Goal: Task Accomplishment & Management: Complete application form

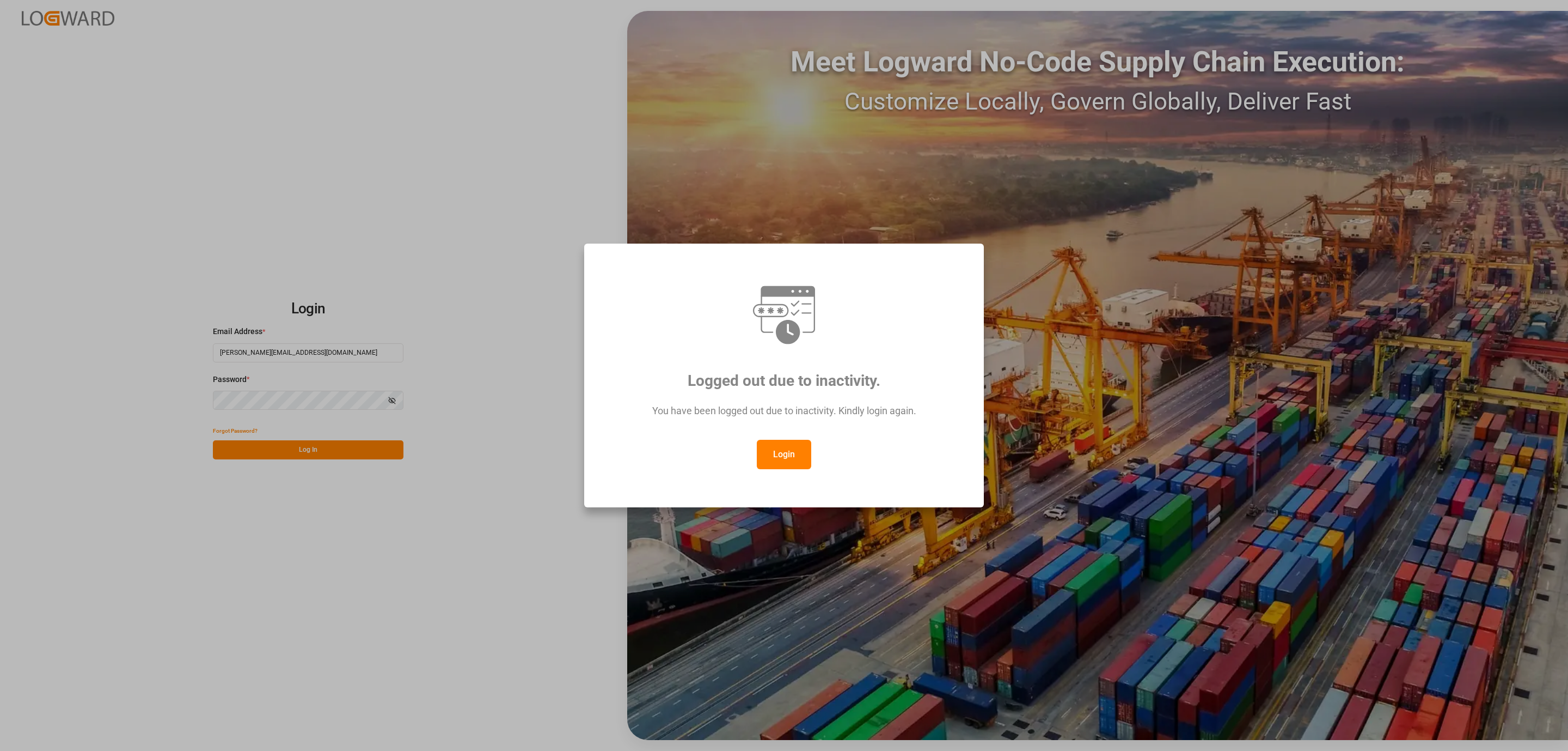
click at [772, 466] on button "Login" at bounding box center [784, 454] width 54 height 30
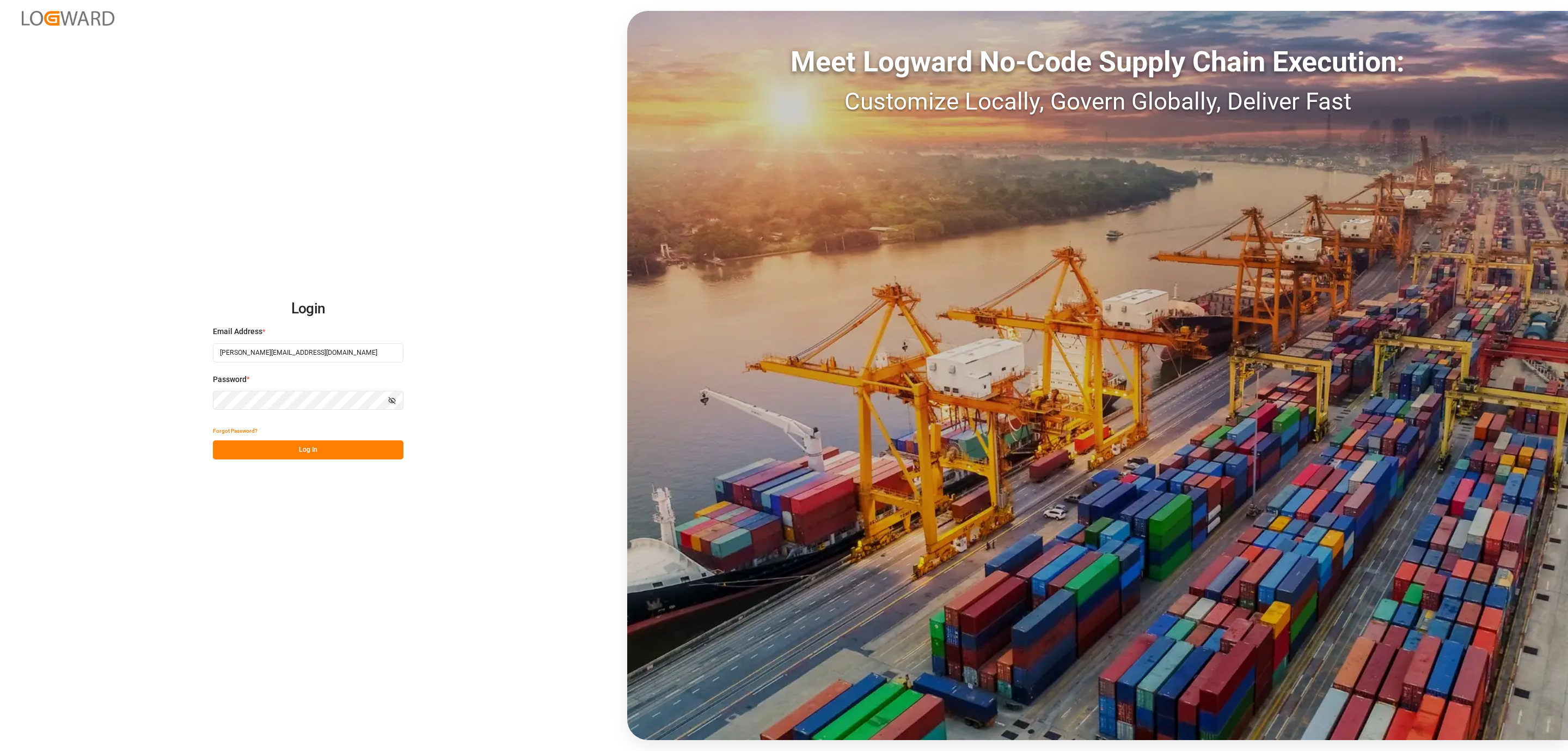
click at [296, 453] on button "Log In" at bounding box center [308, 449] width 191 height 19
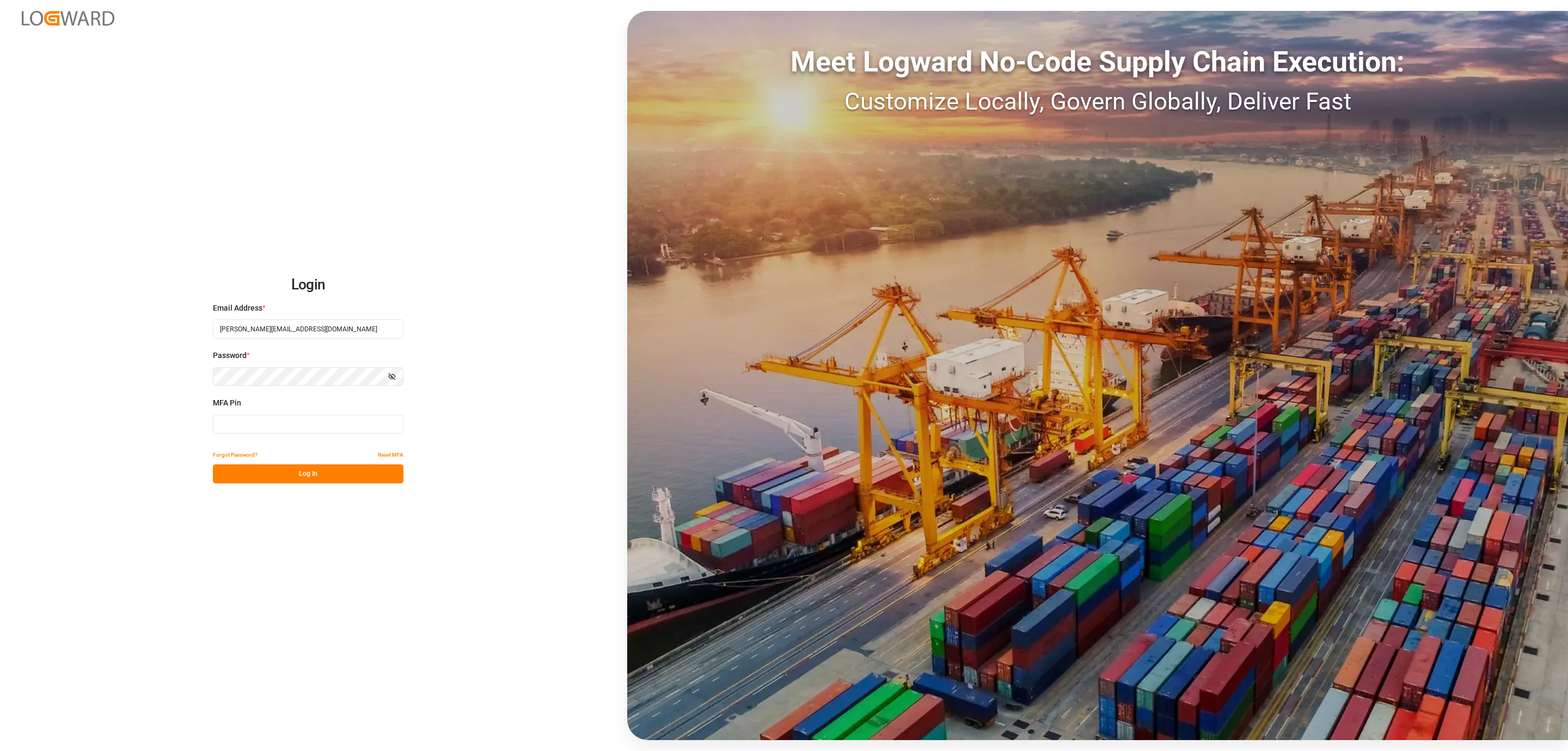
click at [255, 417] on input at bounding box center [308, 424] width 191 height 19
type input "340402"
click at [260, 473] on button "Log In" at bounding box center [308, 474] width 191 height 19
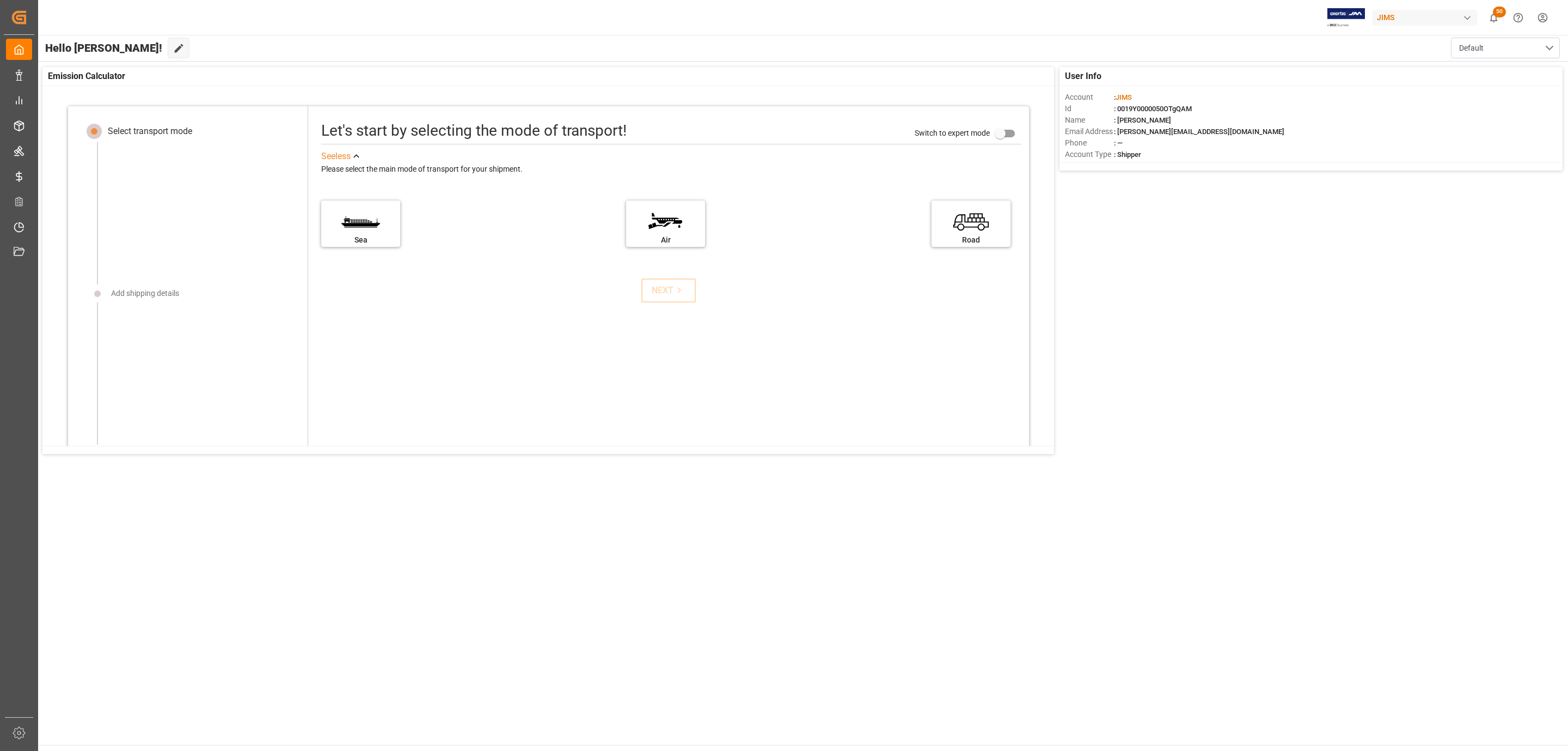
drag, startPoint x: 140, startPoint y: 126, endPoint x: 133, endPoint y: 125, distance: 7.1
click at [134, 125] on div "Select transport mode" at bounding box center [150, 131] width 85 height 13
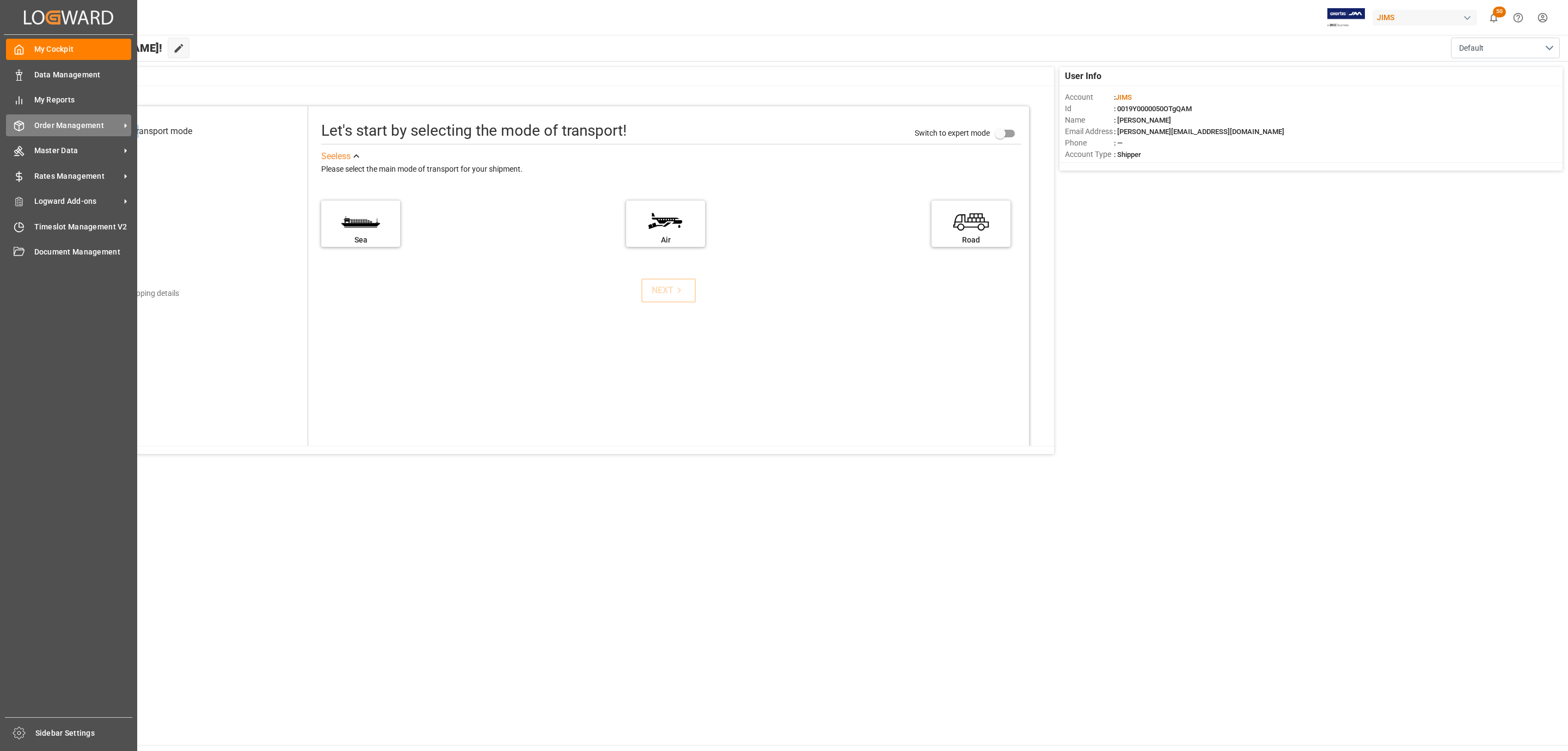
click at [129, 125] on icon at bounding box center [125, 125] width 11 height 11
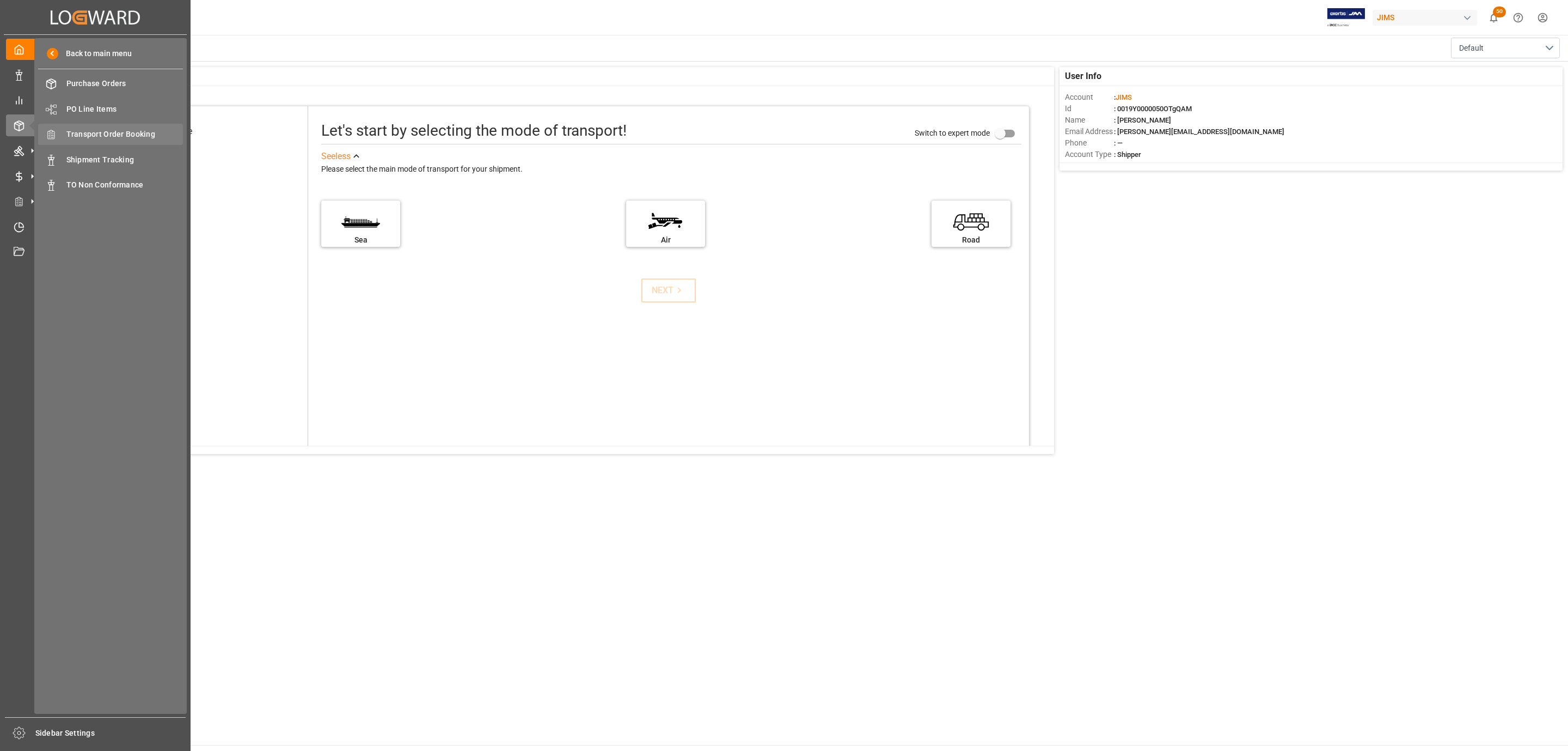
click at [133, 131] on span "Transport Order Booking" at bounding box center [125, 134] width 117 height 11
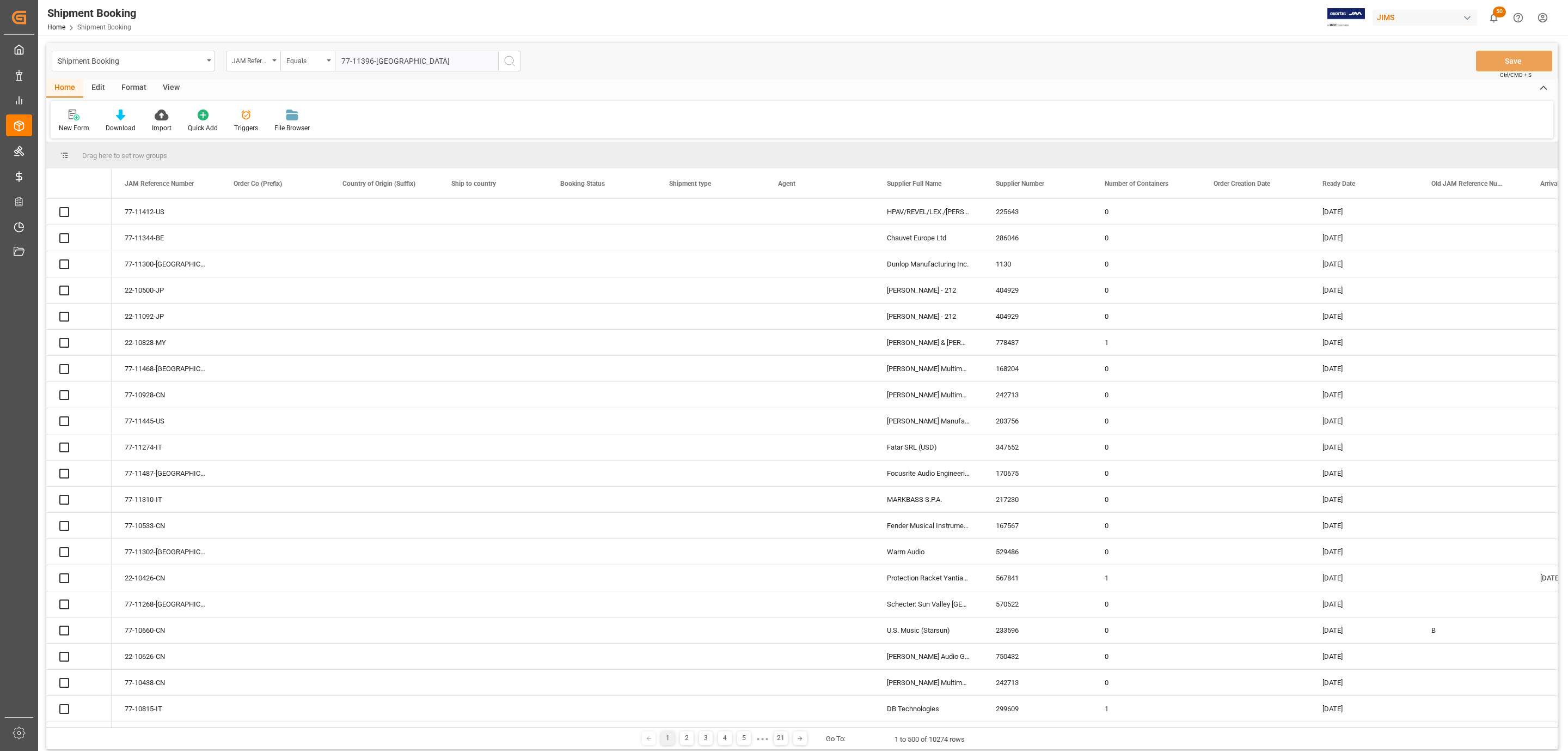
type input "77-11396-[GEOGRAPHIC_DATA]"
click at [510, 61] on icon "search button" at bounding box center [509, 60] width 13 height 13
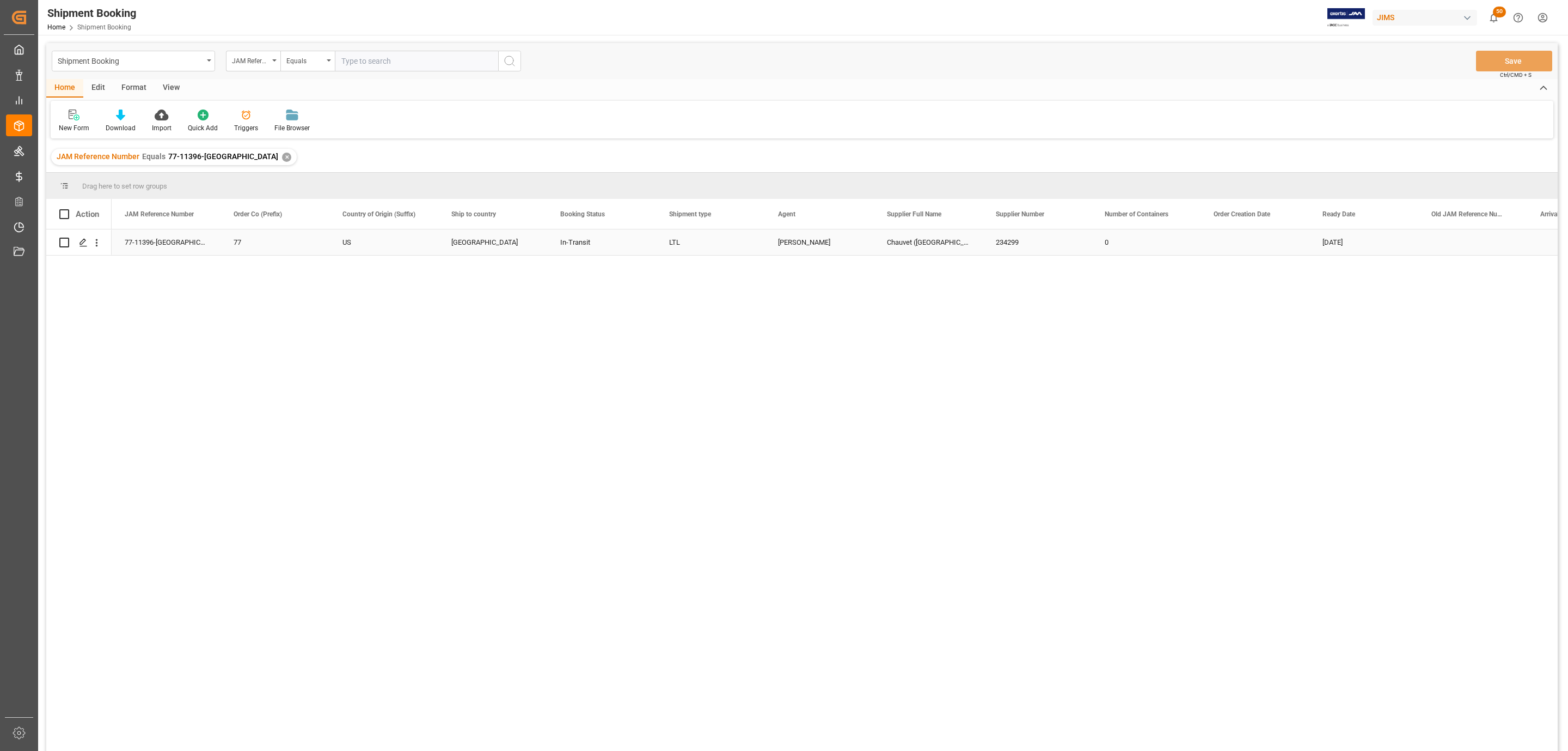
click at [85, 245] on icon "Press SPACE to select this row." at bounding box center [83, 242] width 8 height 8
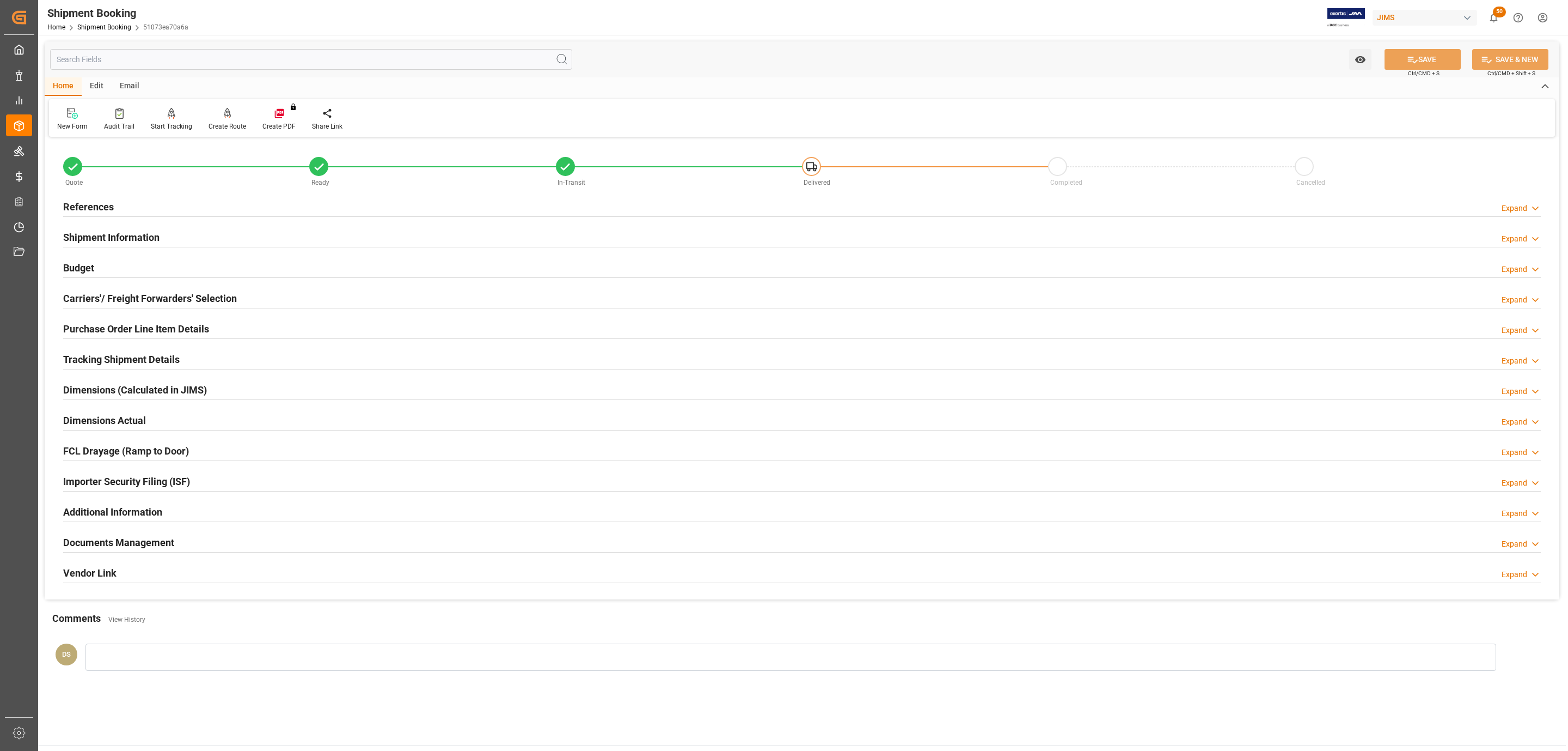
click at [108, 542] on h2 "Documents Management" at bounding box center [119, 542] width 111 height 14
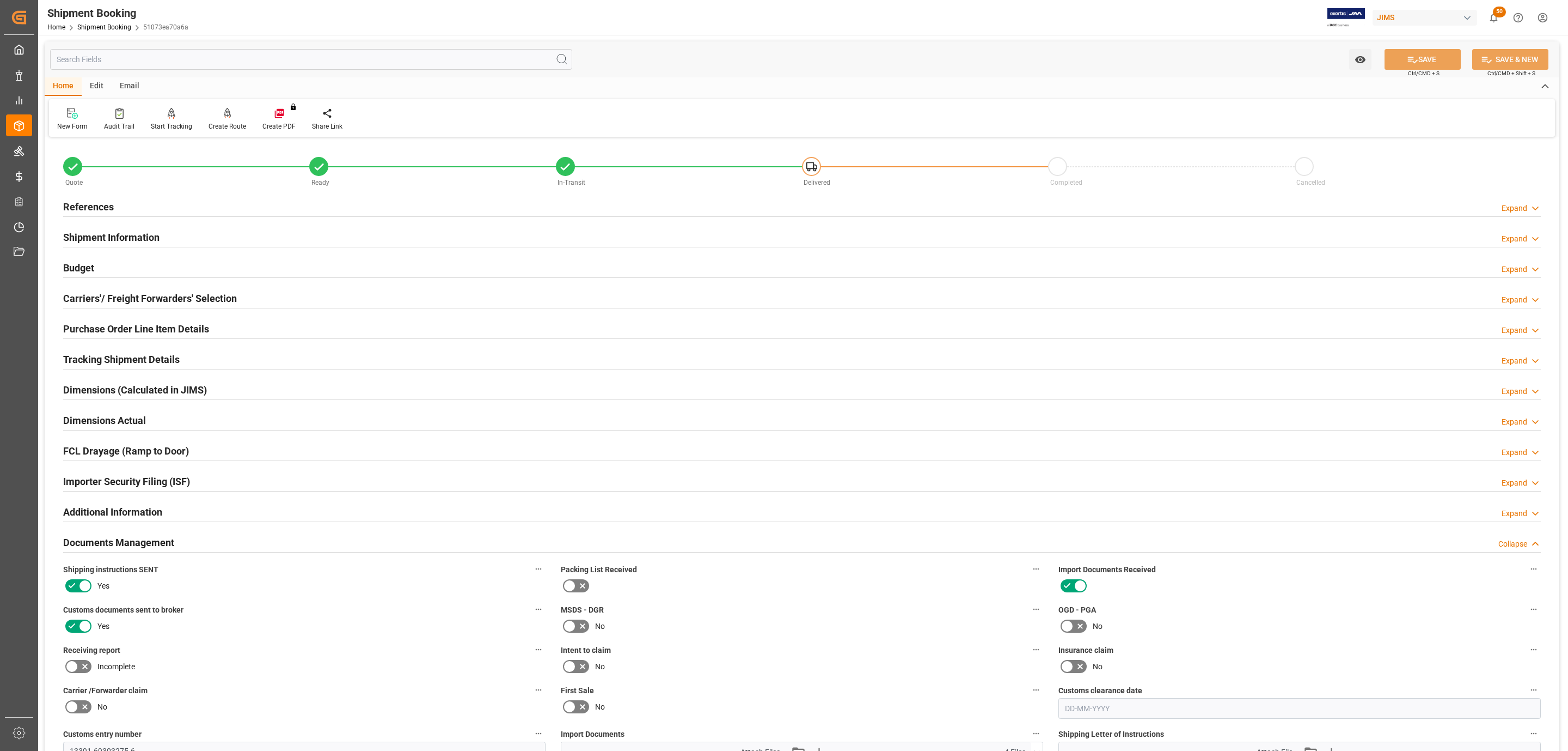
click at [108, 542] on h2 "Documents Management" at bounding box center [119, 542] width 111 height 14
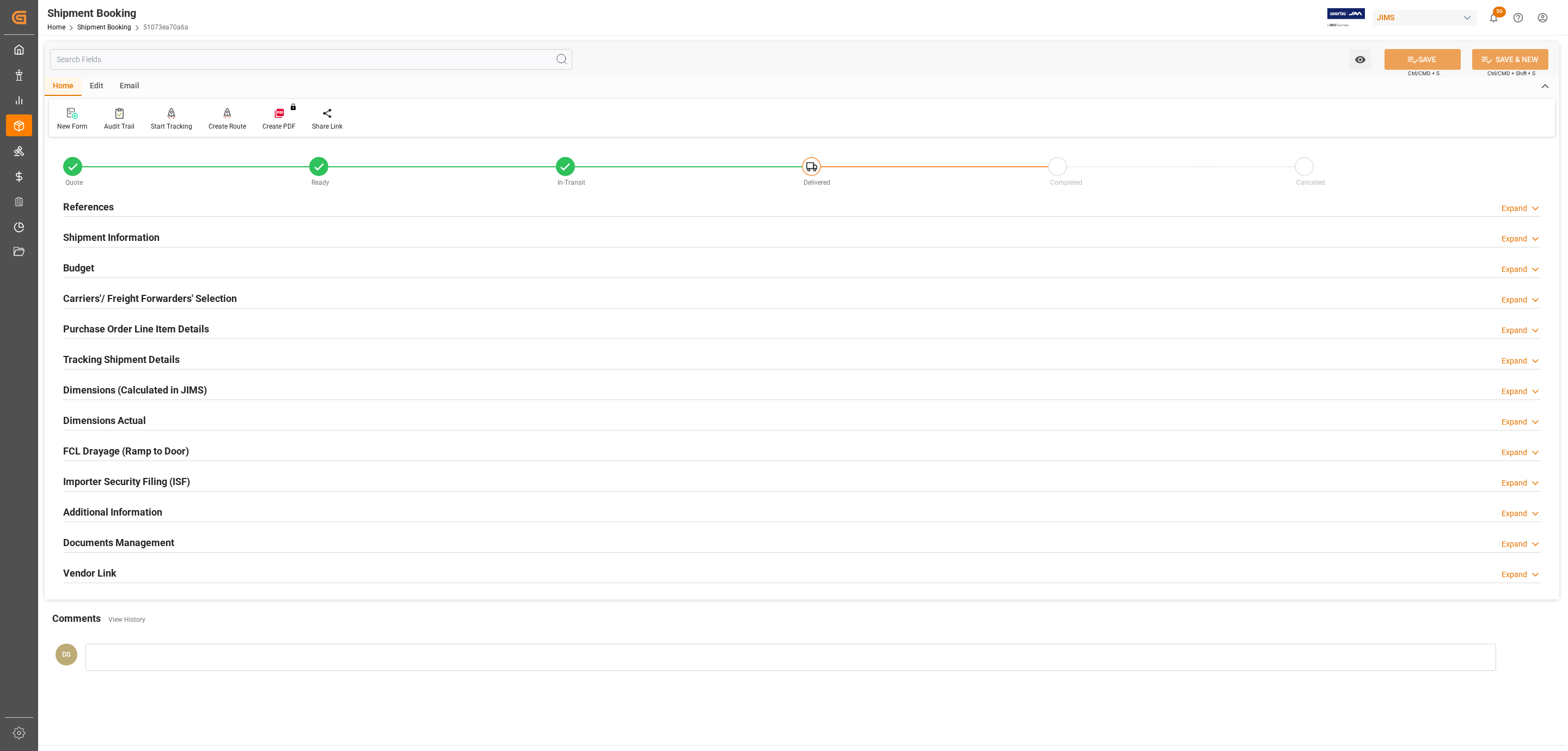
click at [115, 365] on h2 "Tracking Shipment Details" at bounding box center [122, 359] width 117 height 14
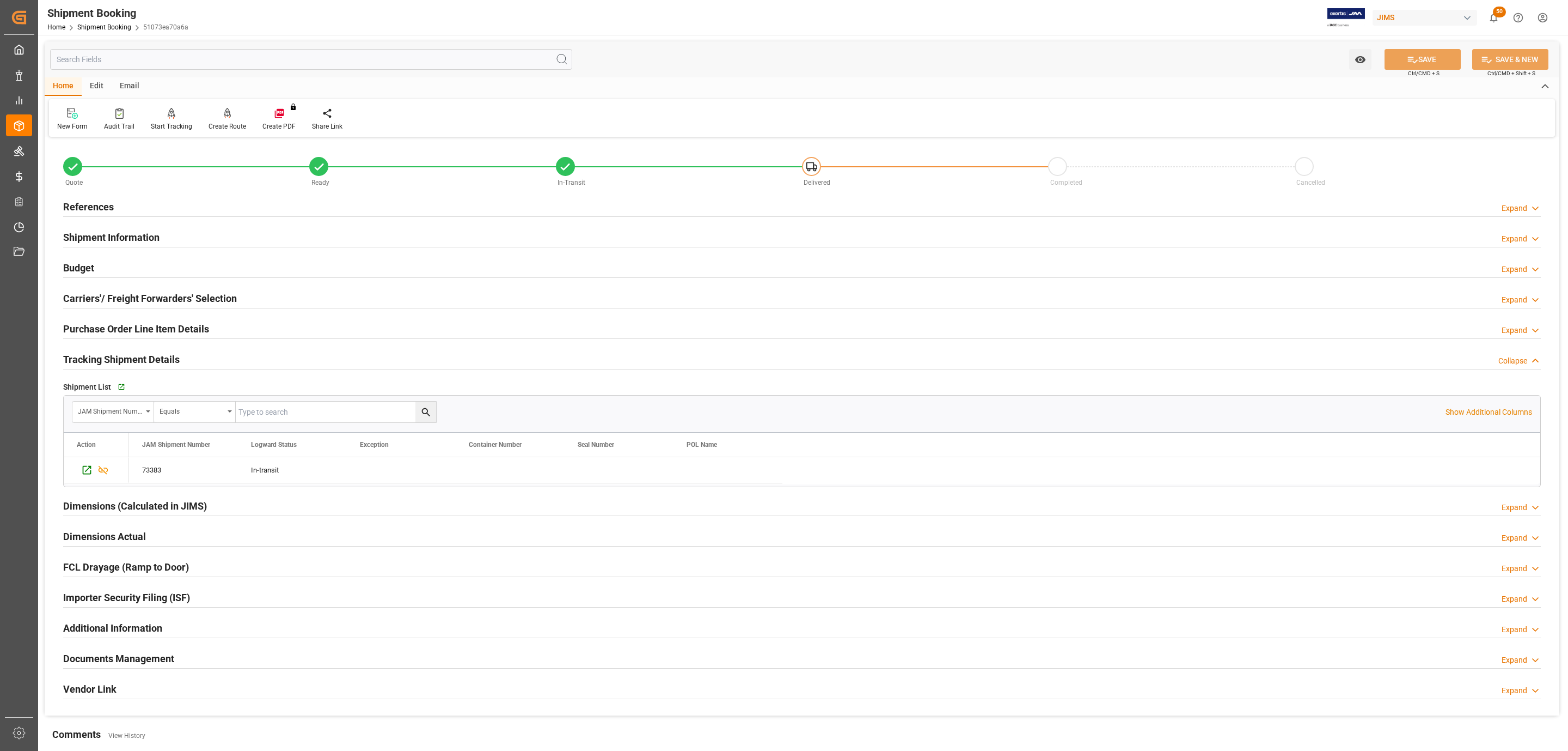
click at [121, 398] on div "JAM Shipment Number Equals Show Additional Columns" at bounding box center [801, 412] width 1477 height 33
click at [121, 387] on icon "button" at bounding box center [120, 387] width 7 height 7
click at [181, 203] on div "References Expand" at bounding box center [802, 206] width 1478 height 20
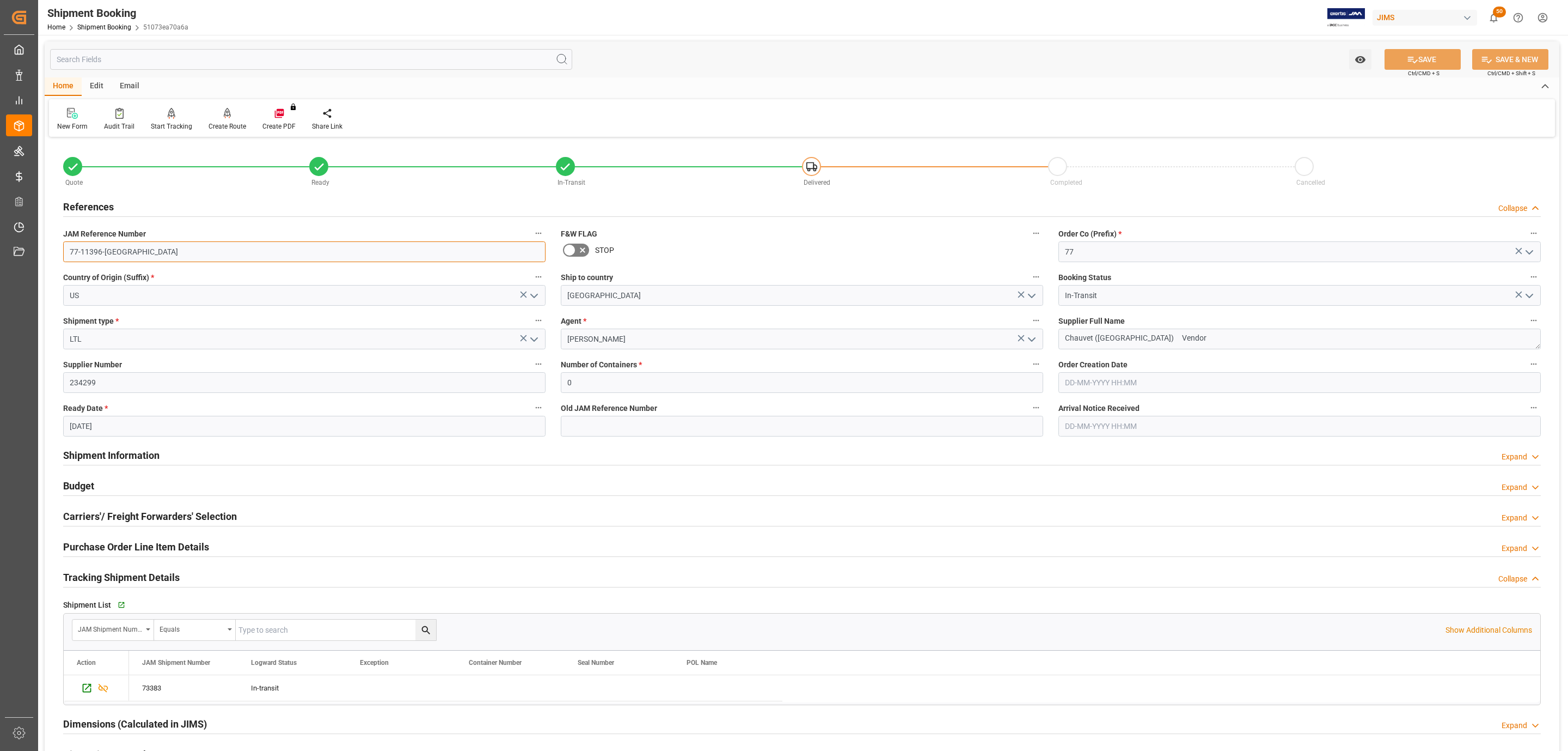
click at [163, 252] on input "77-11396-[GEOGRAPHIC_DATA]" at bounding box center [305, 252] width 483 height 20
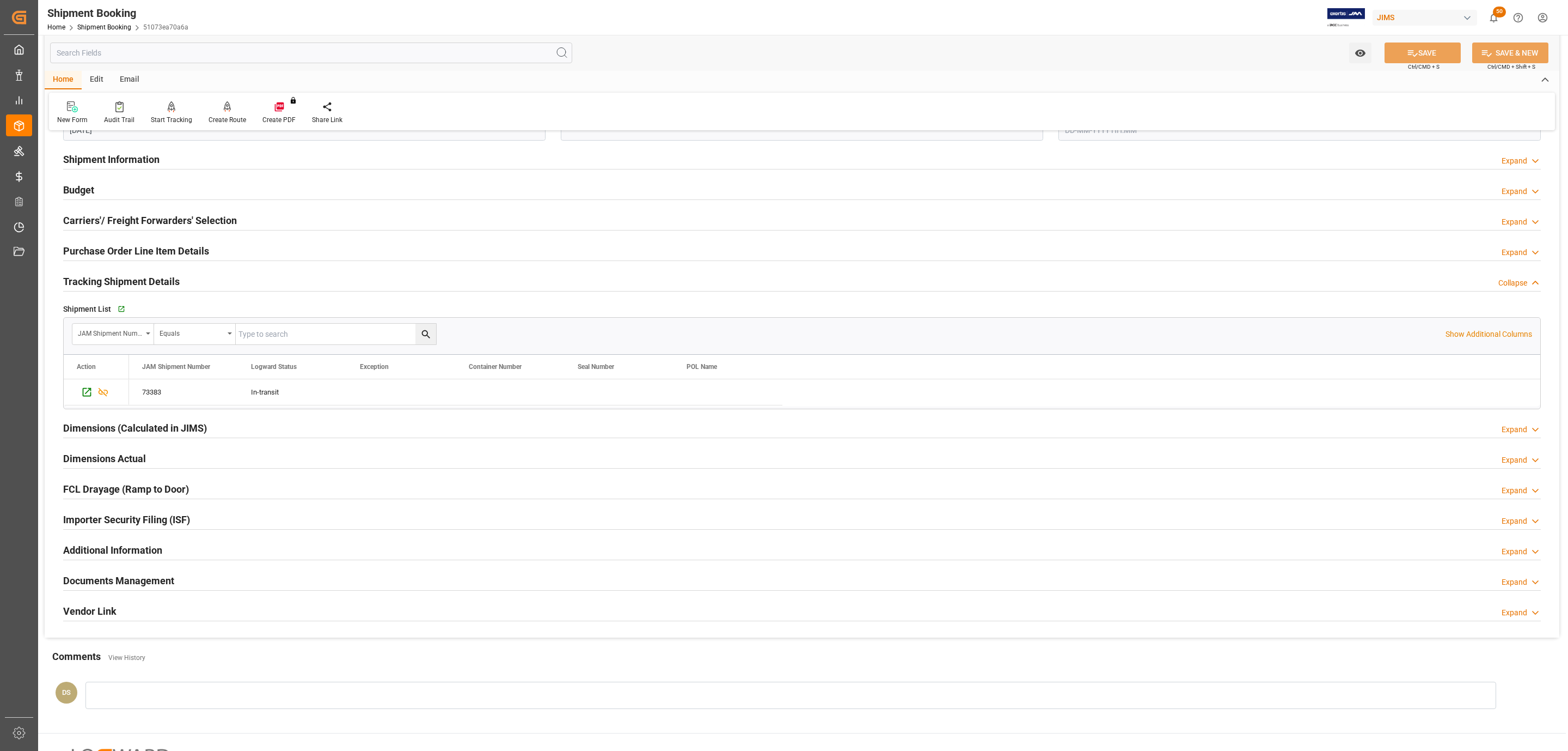
scroll to position [327, 0]
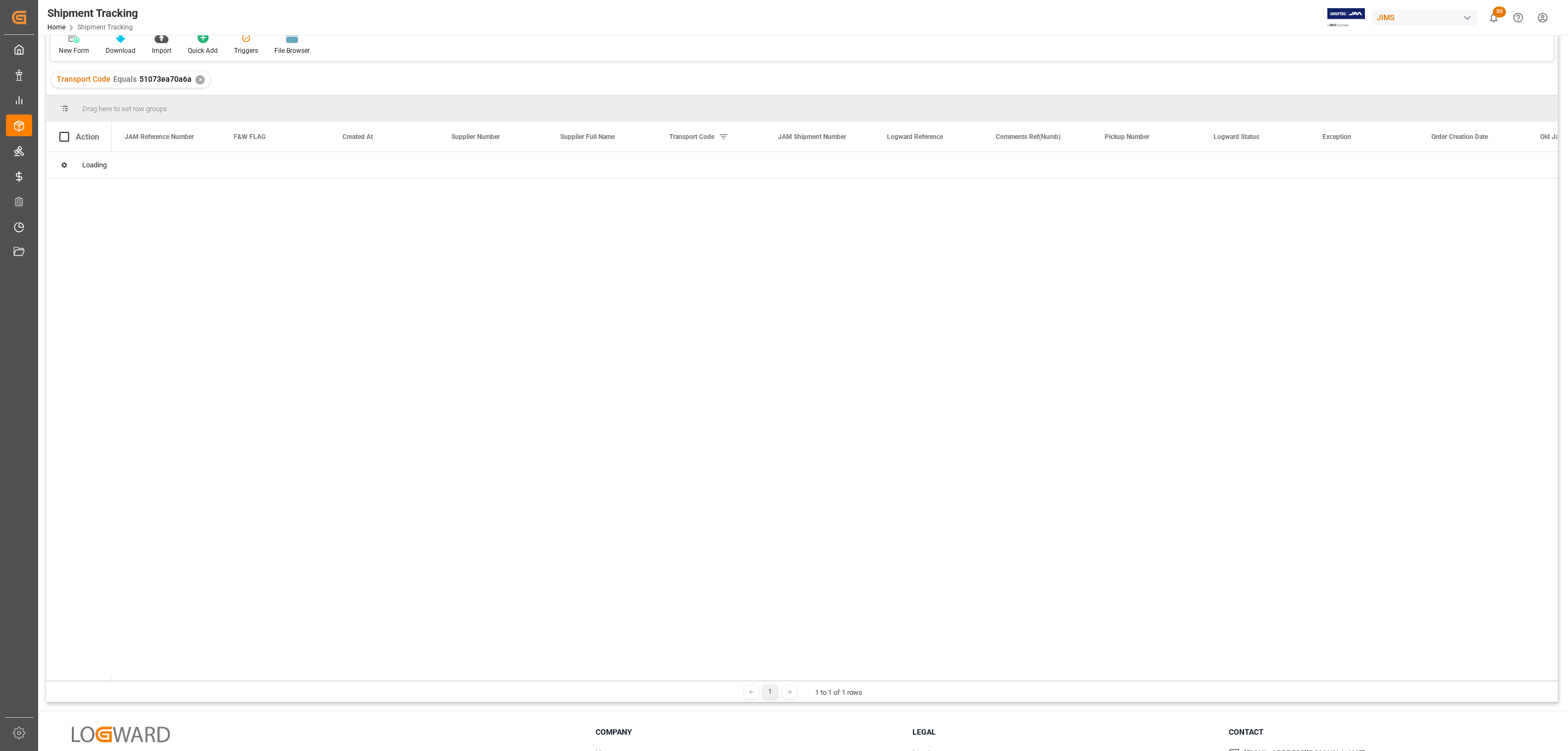
scroll to position [81, 0]
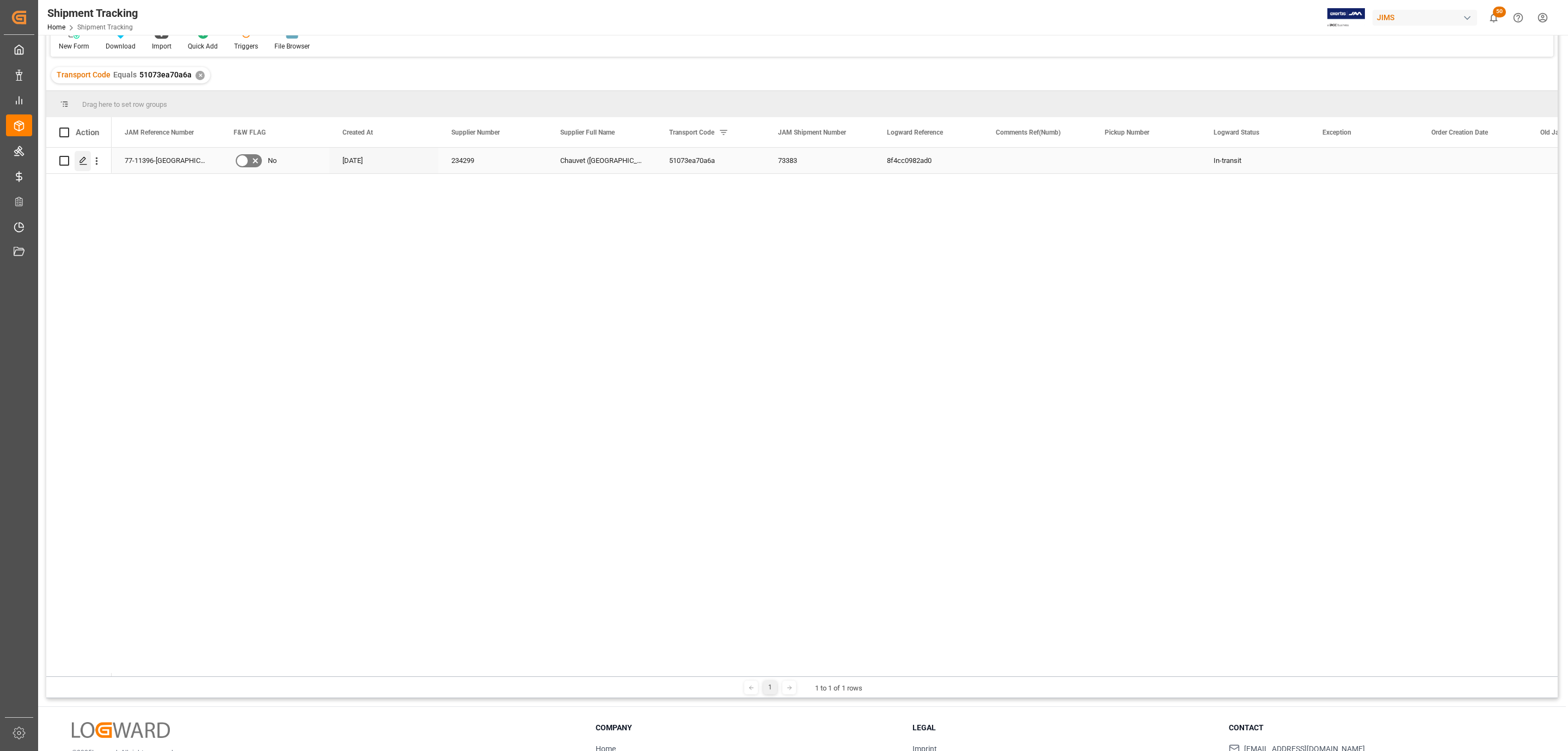
click at [79, 170] on div "Press SPACE to select this row." at bounding box center [82, 161] width 16 height 20
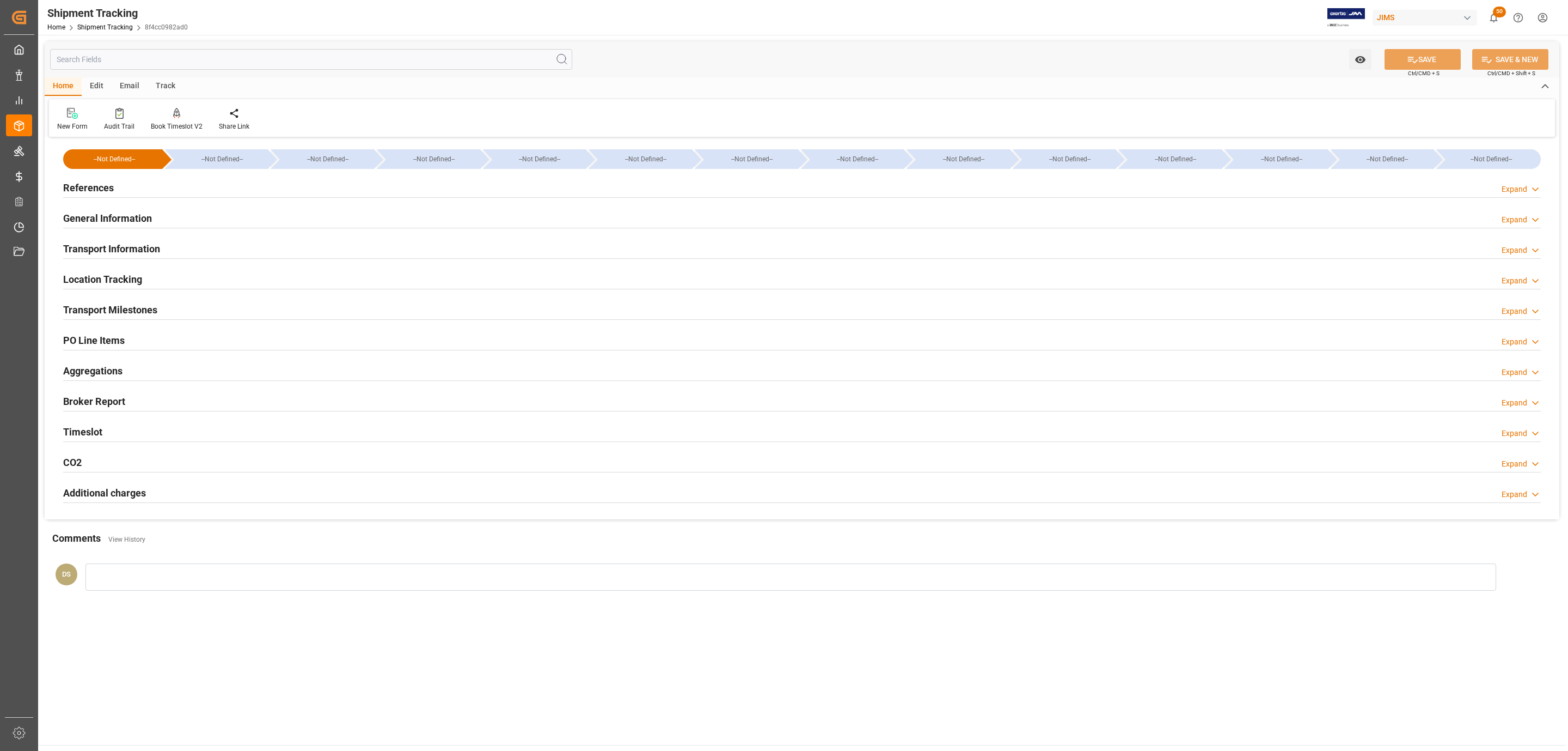
click at [147, 437] on div "Timeslot Expand" at bounding box center [802, 431] width 1478 height 20
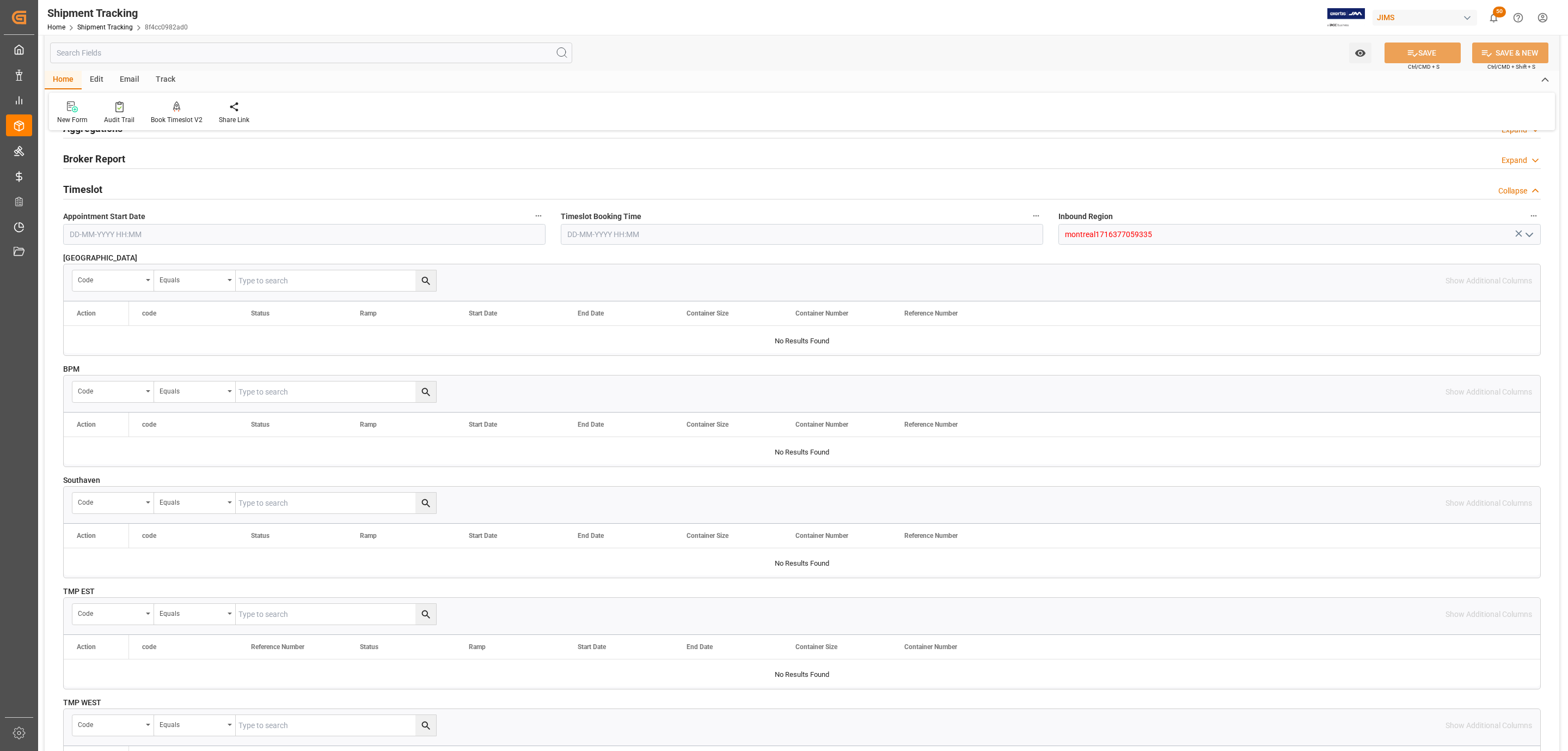
scroll to position [230, 0]
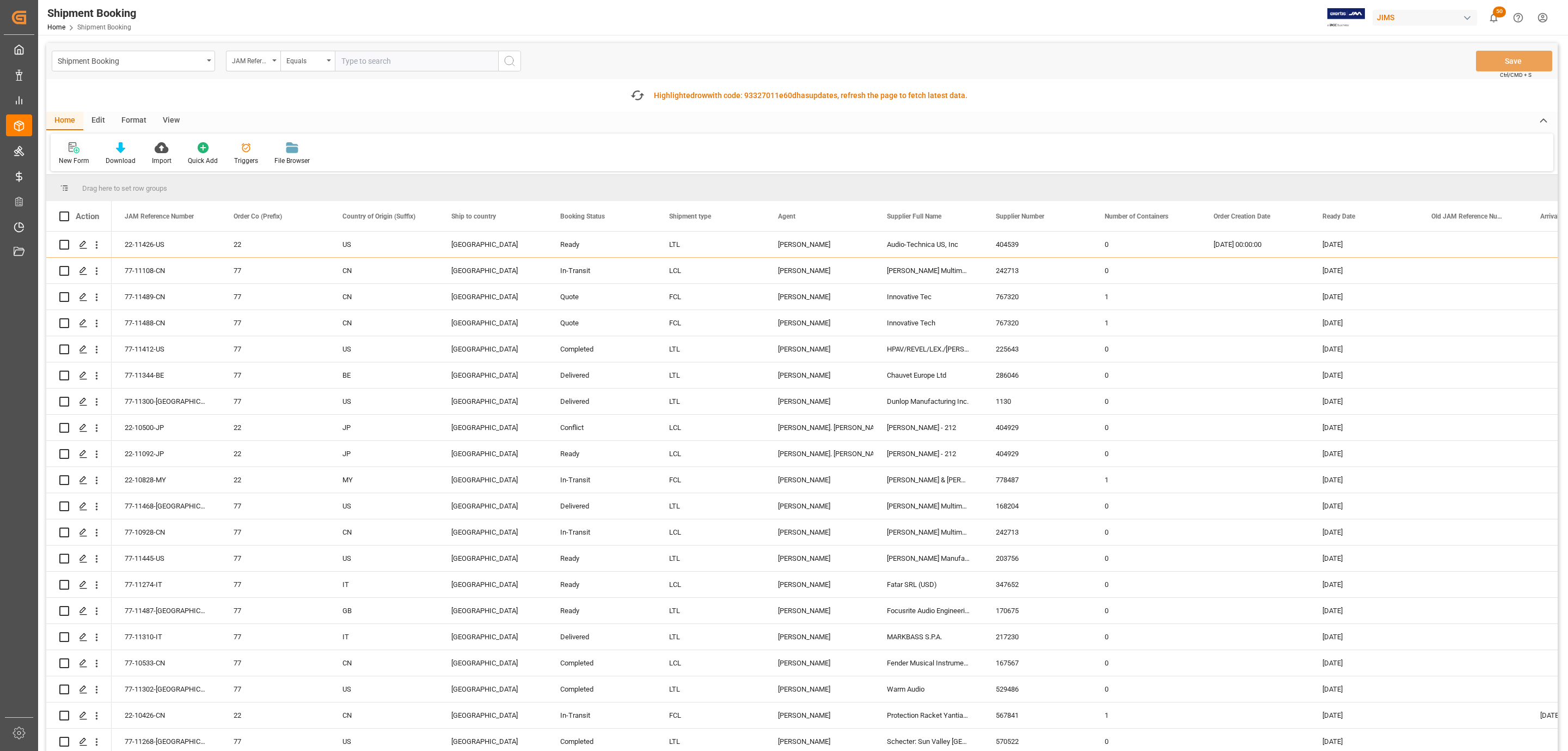
click at [79, 146] on div at bounding box center [74, 147] width 30 height 11
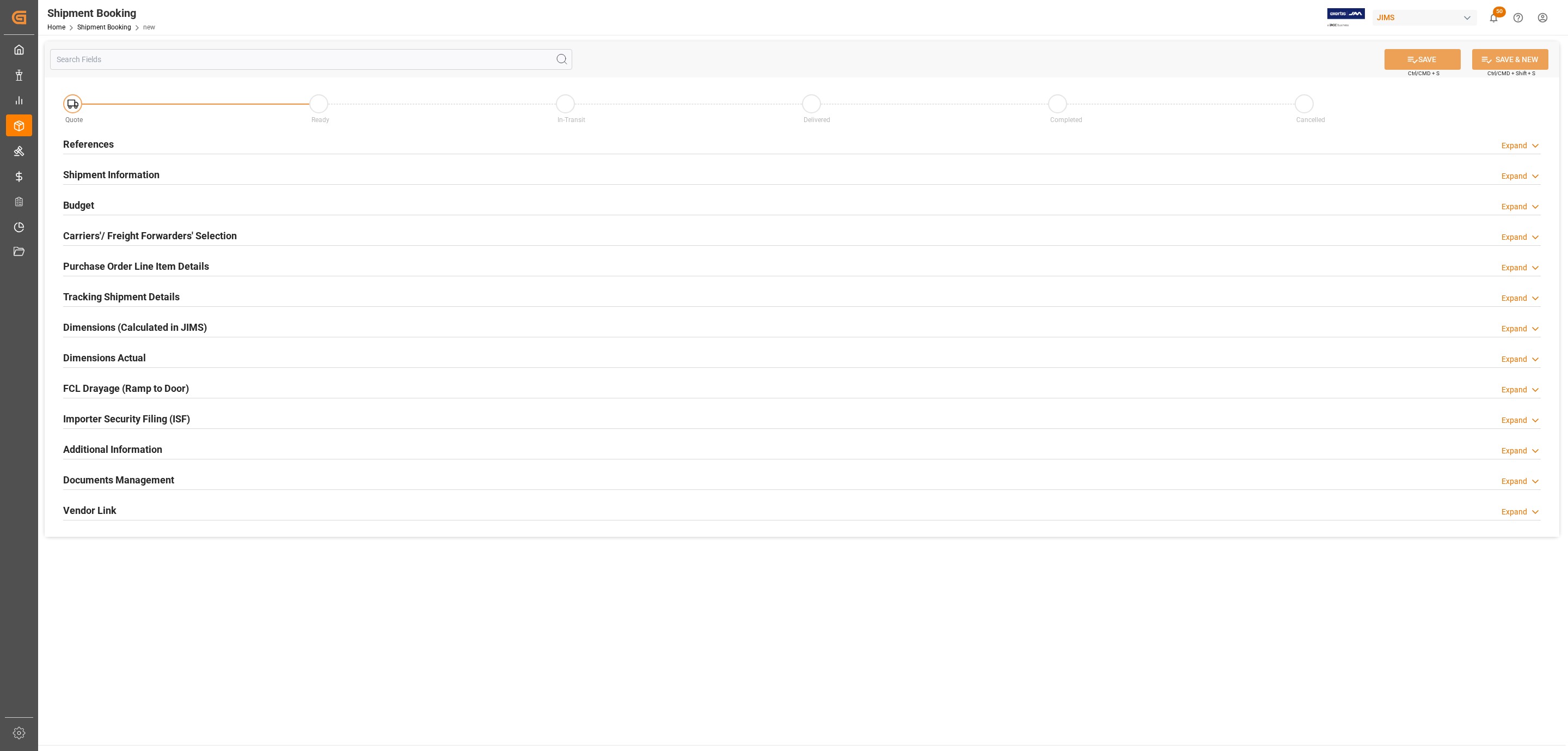
click at [79, 146] on h2 "References" at bounding box center [89, 143] width 51 height 14
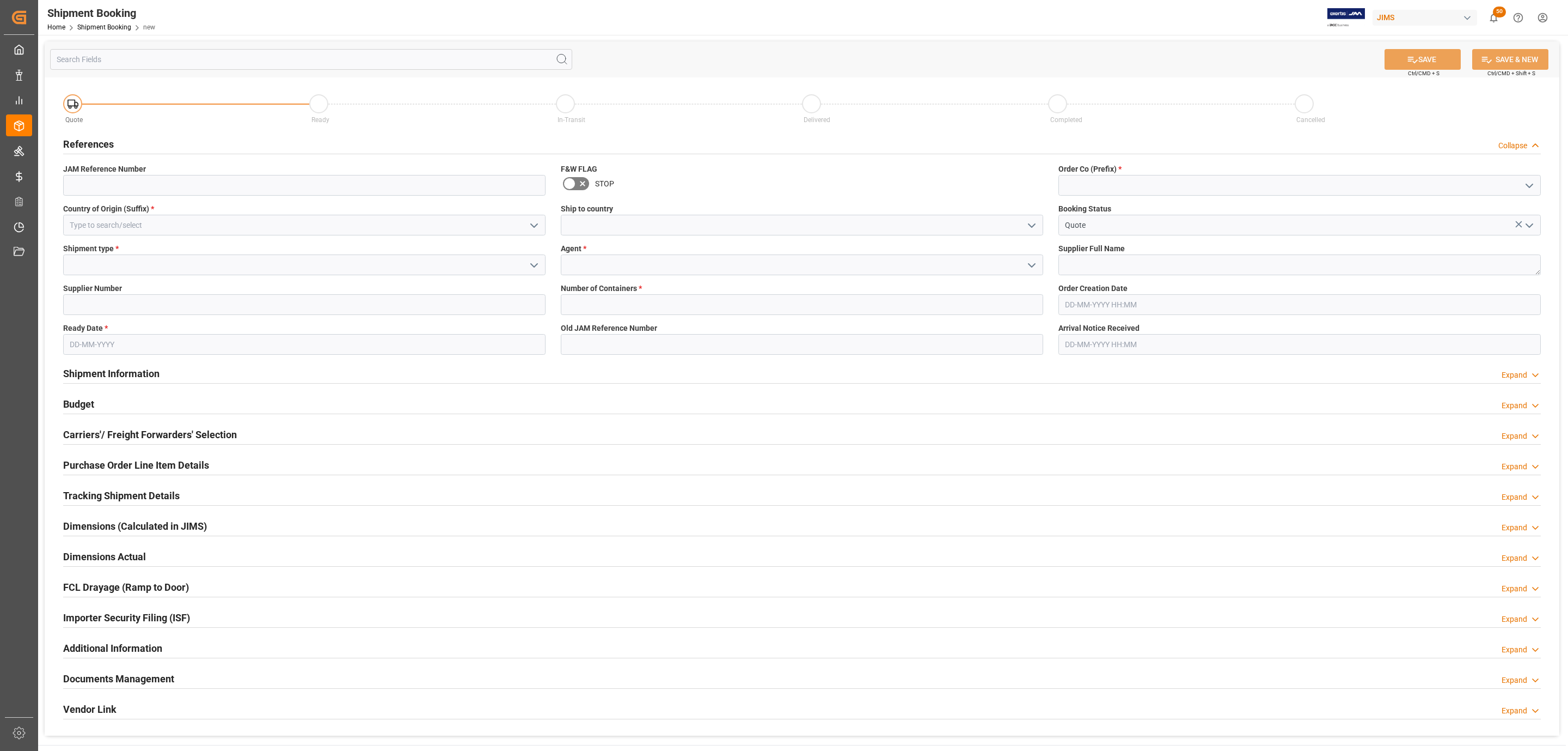
click at [125, 214] on span "Country of Origin (Suffix) *" at bounding box center [108, 209] width 91 height 11
click at [125, 222] on input at bounding box center [305, 225] width 483 height 20
click at [106, 257] on div "US" at bounding box center [304, 249] width 481 height 25
type input "US"
click at [533, 268] on icon "open menu" at bounding box center [534, 264] width 13 height 13
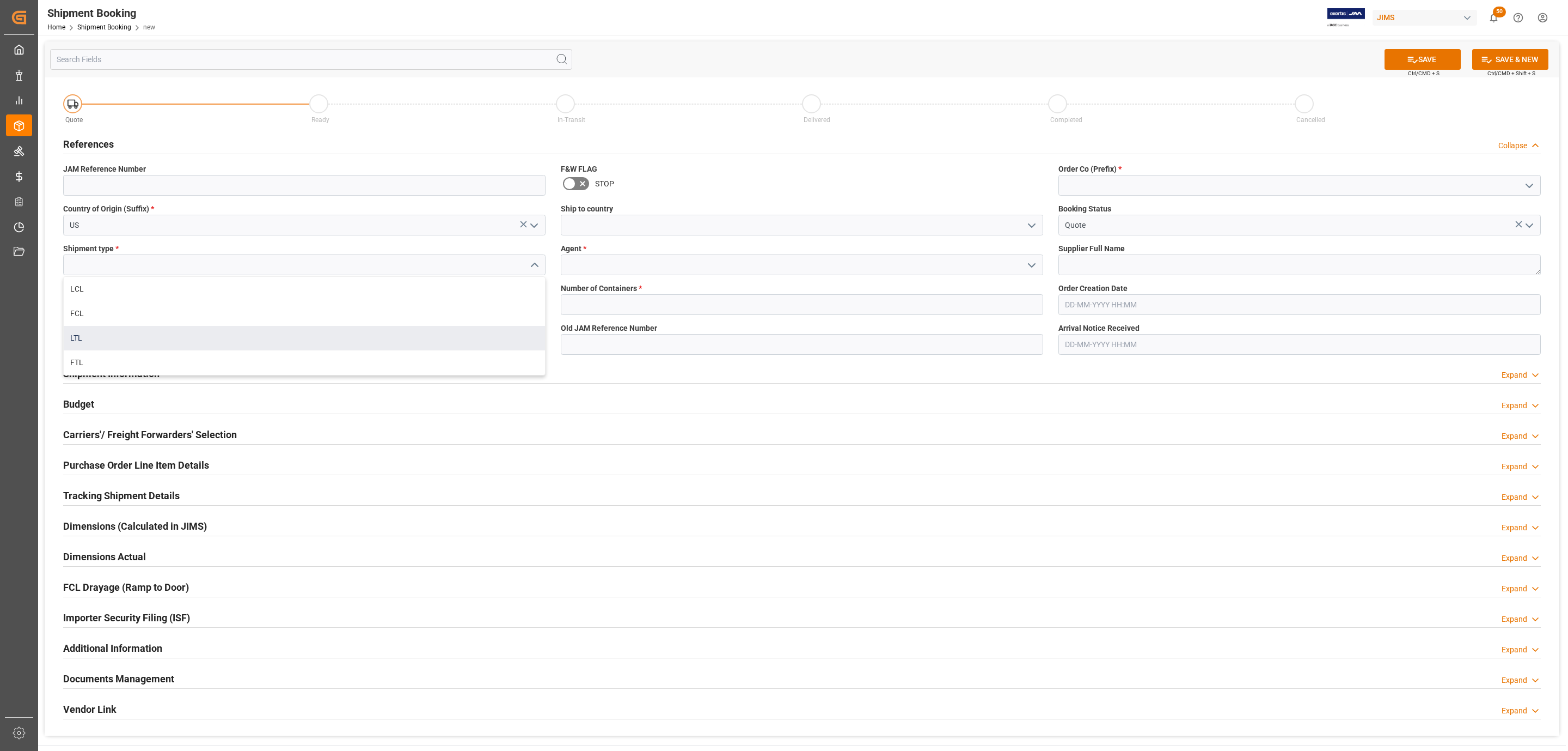
click at [177, 335] on div "LTL" at bounding box center [304, 337] width 481 height 25
type input "LTL"
click at [86, 296] on input at bounding box center [305, 304] width 483 height 20
drag, startPoint x: 142, startPoint y: 306, endPoint x: 135, endPoint y: 312, distance: 9.2
click at [142, 306] on input at bounding box center [305, 304] width 483 height 20
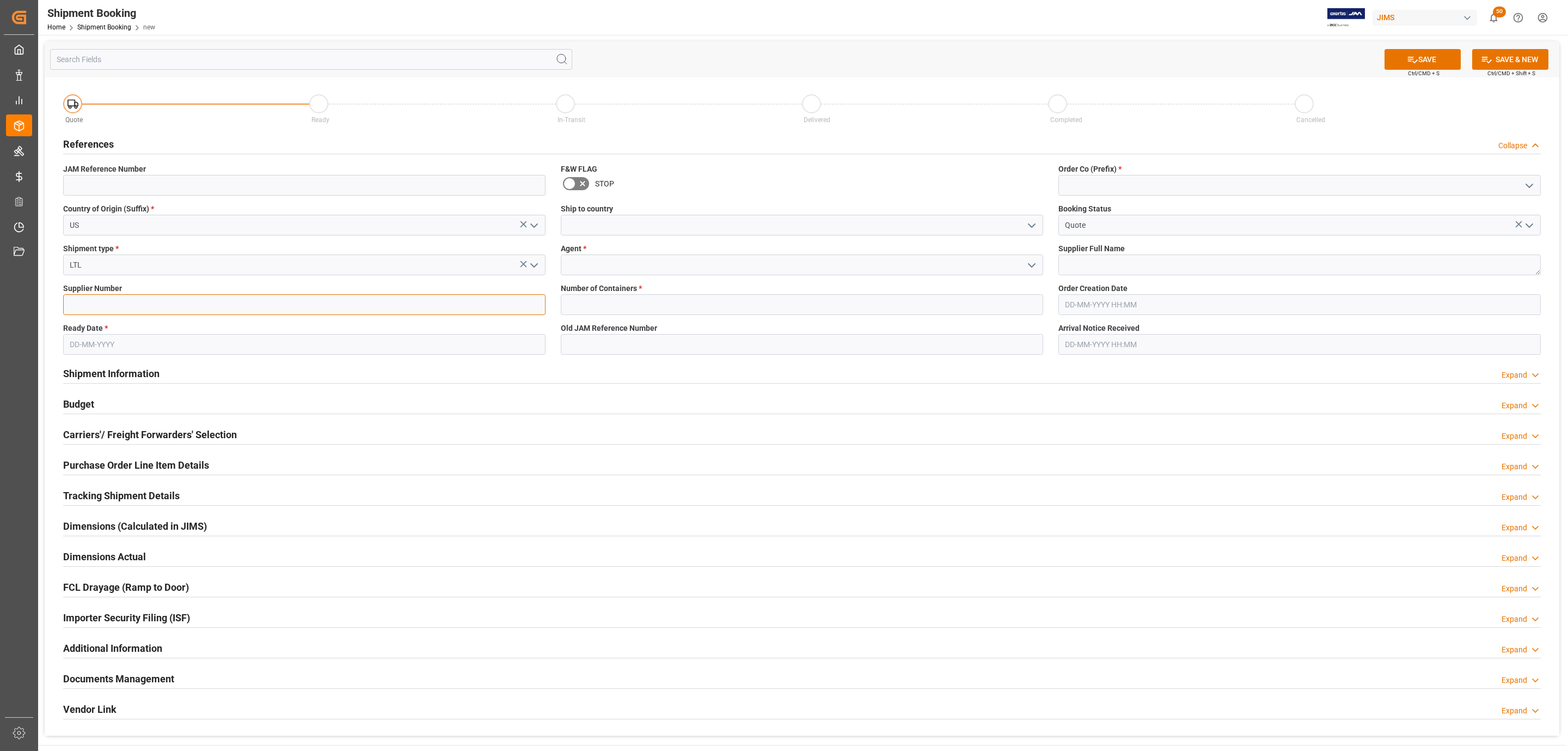
paste input "304611"
type input "304611"
click at [112, 336] on input "text" at bounding box center [305, 344] width 483 height 20
drag, startPoint x: 121, startPoint y: 455, endPoint x: 94, endPoint y: 454, distance: 27.0
click at [94, 454] on div "13 14 15 16 17 18 19" at bounding box center [141, 453] width 148 height 21
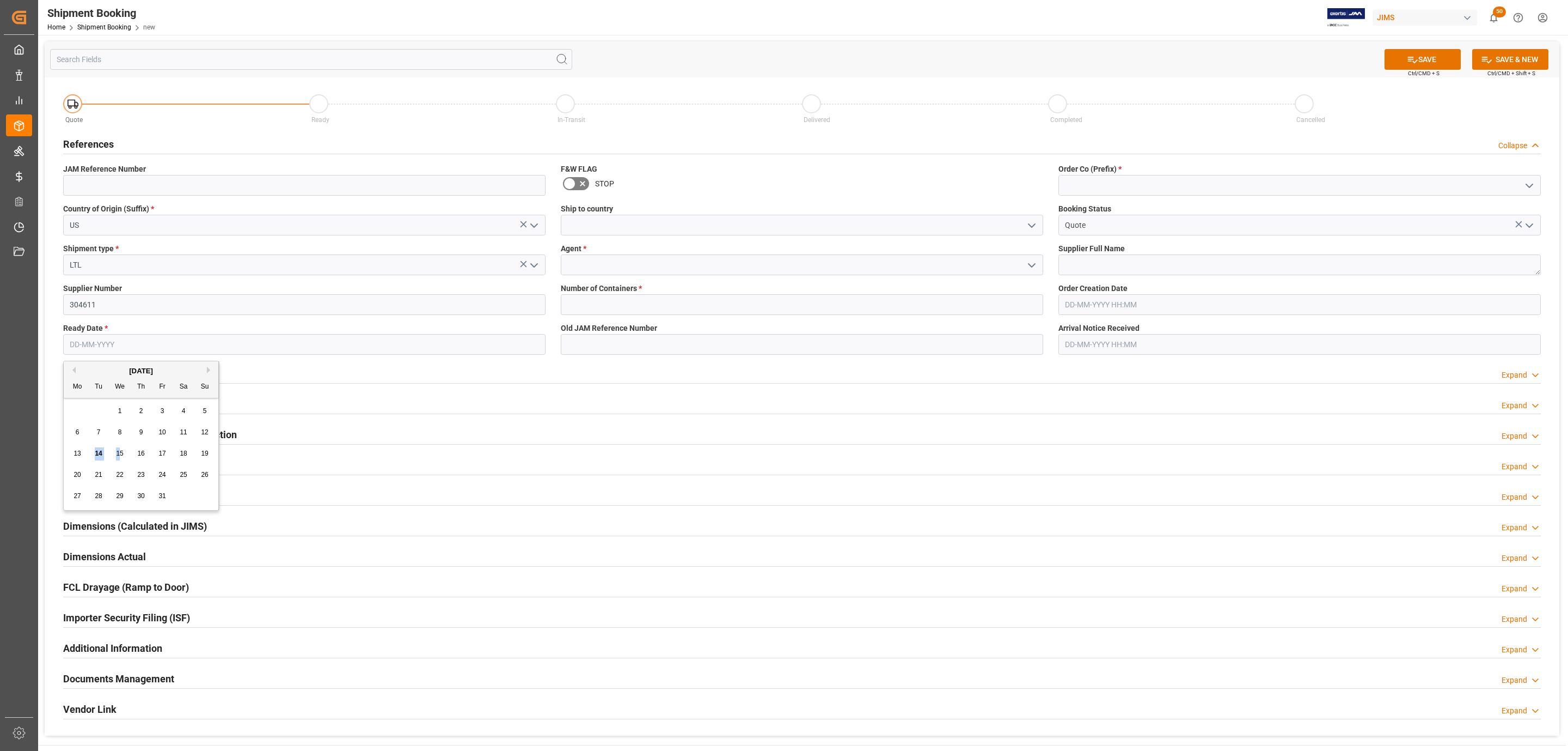
click at [94, 454] on div "14" at bounding box center [99, 453] width 14 height 13
type input "[DATE]"
click at [1027, 223] on icon "open menu" at bounding box center [1031, 225] width 13 height 13
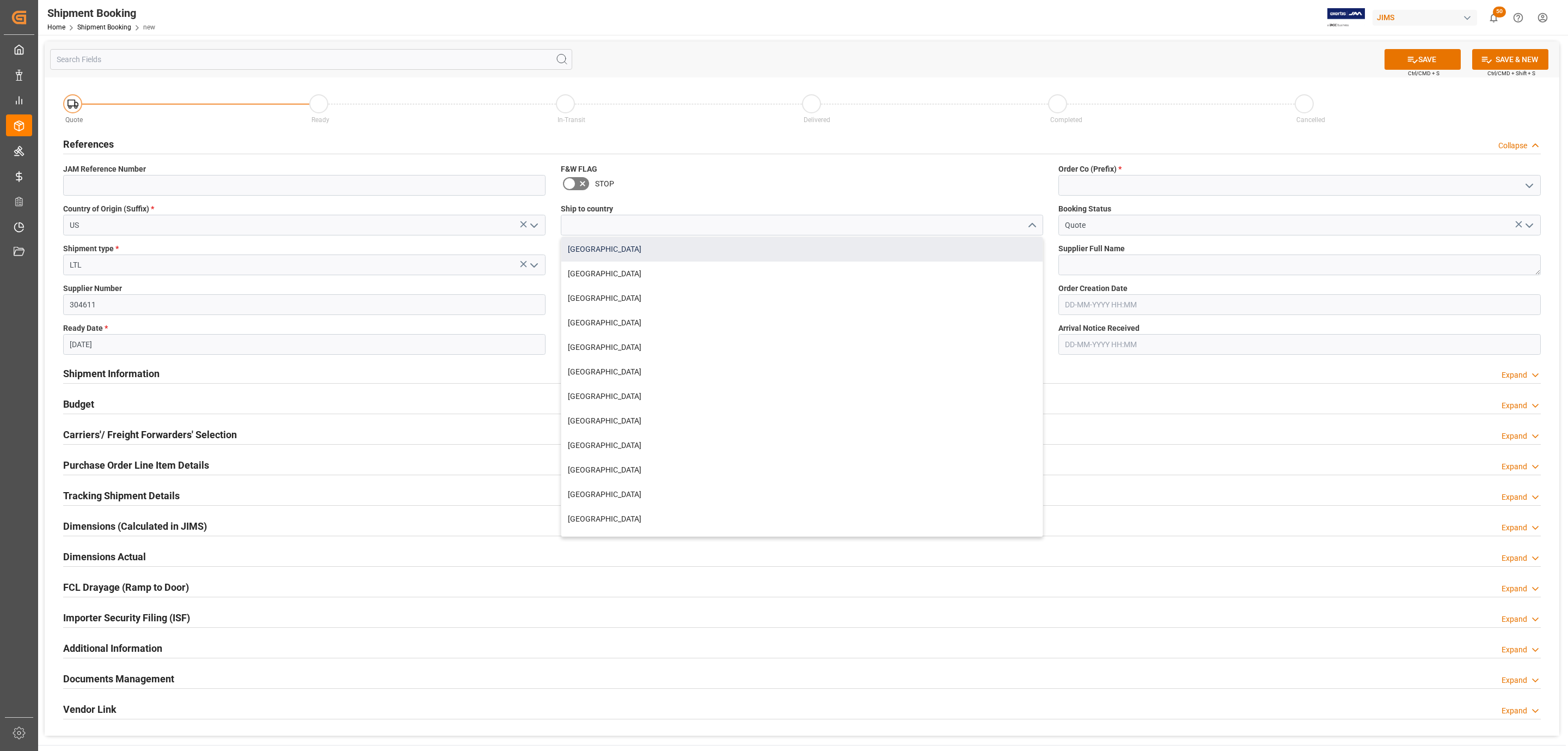
click at [735, 252] on div "[GEOGRAPHIC_DATA]" at bounding box center [802, 249] width 481 height 25
type input "[GEOGRAPHIC_DATA]"
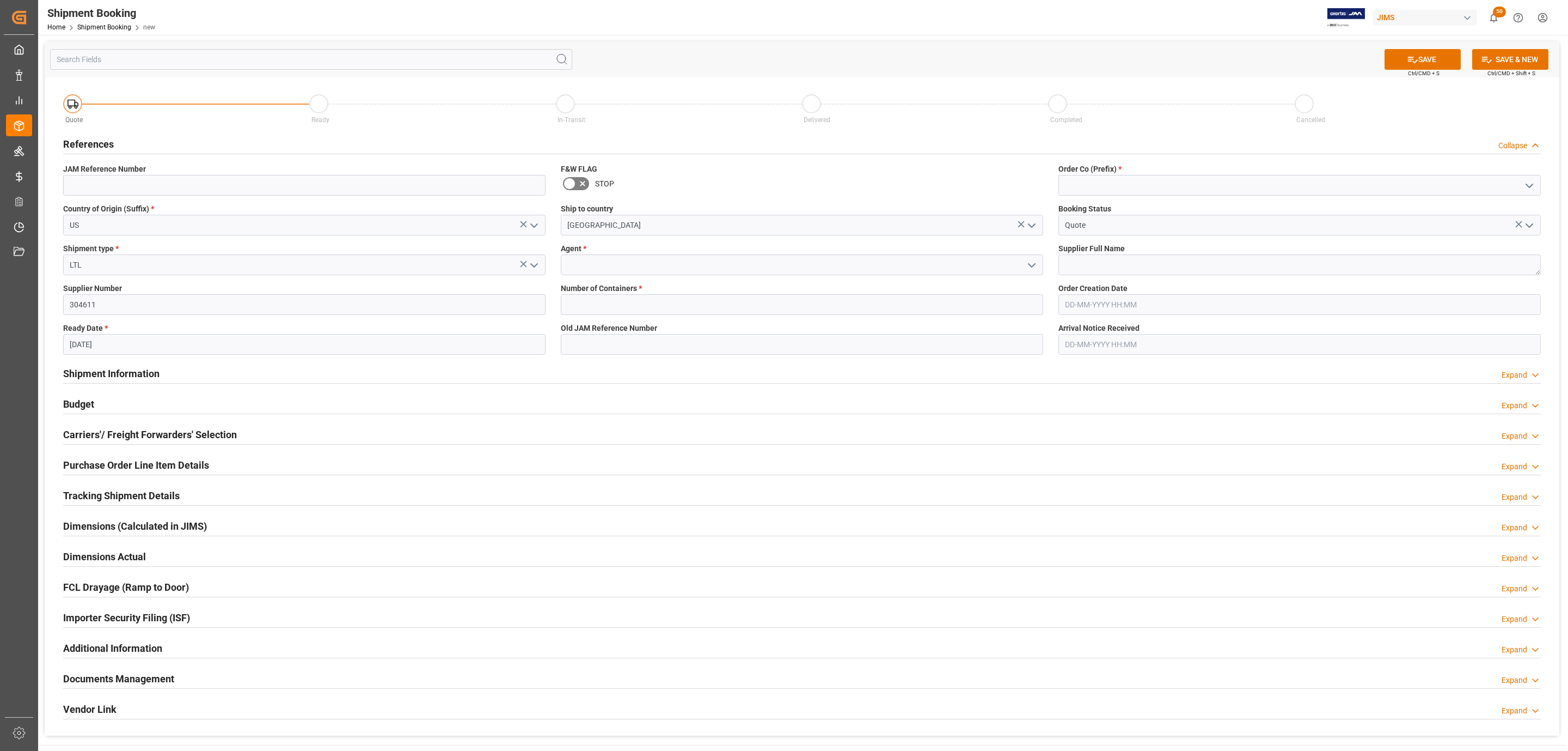
click at [1028, 265] on icon "open menu" at bounding box center [1031, 264] width 13 height 13
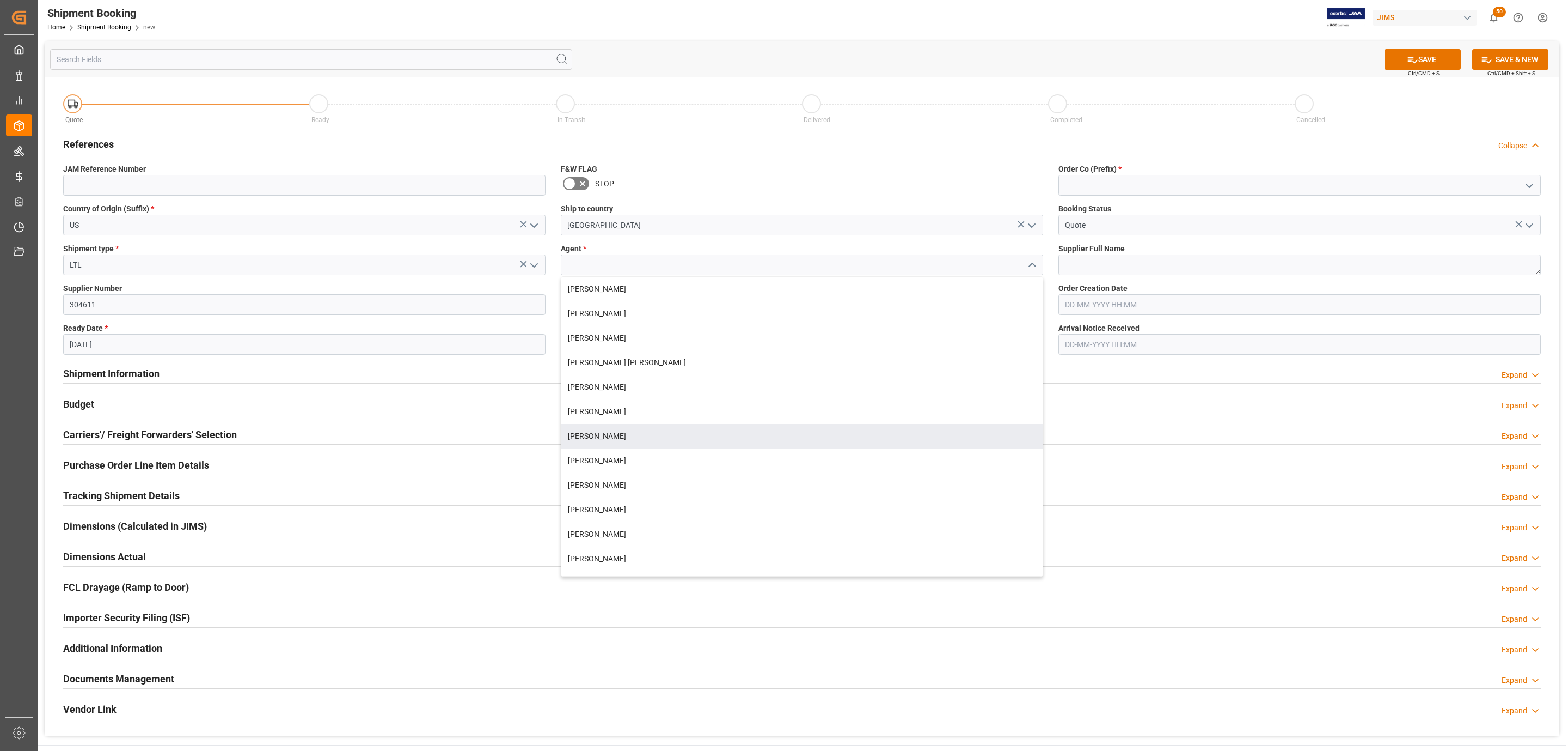
click at [610, 440] on div "[PERSON_NAME]" at bounding box center [802, 436] width 481 height 25
type input "[PERSON_NAME]"
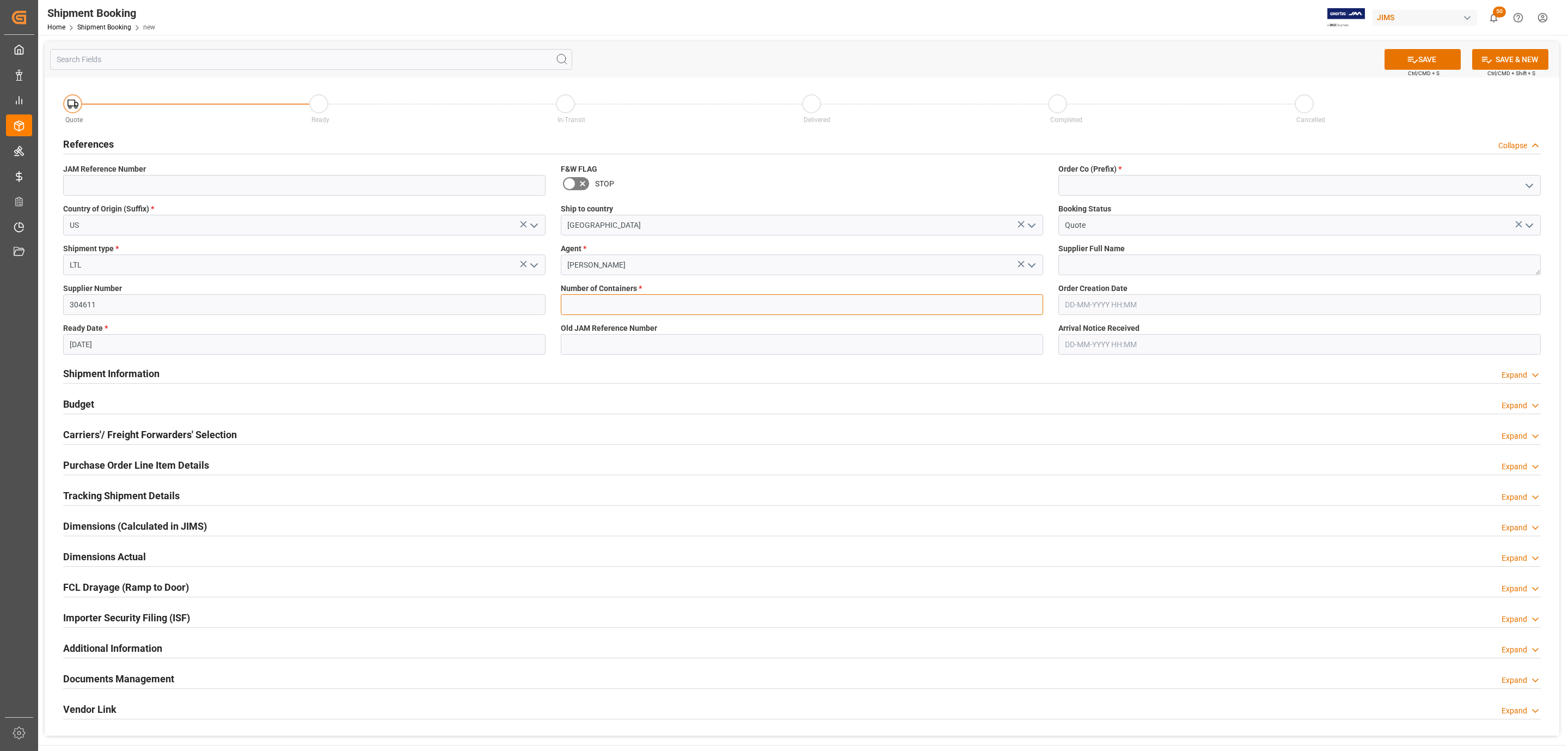
click at [620, 303] on input "text" at bounding box center [802, 304] width 483 height 20
type input "0"
click at [1528, 188] on icon "open menu" at bounding box center [1529, 185] width 13 height 13
click at [1189, 240] on div "77" at bounding box center [1299, 234] width 481 height 25
type input "77"
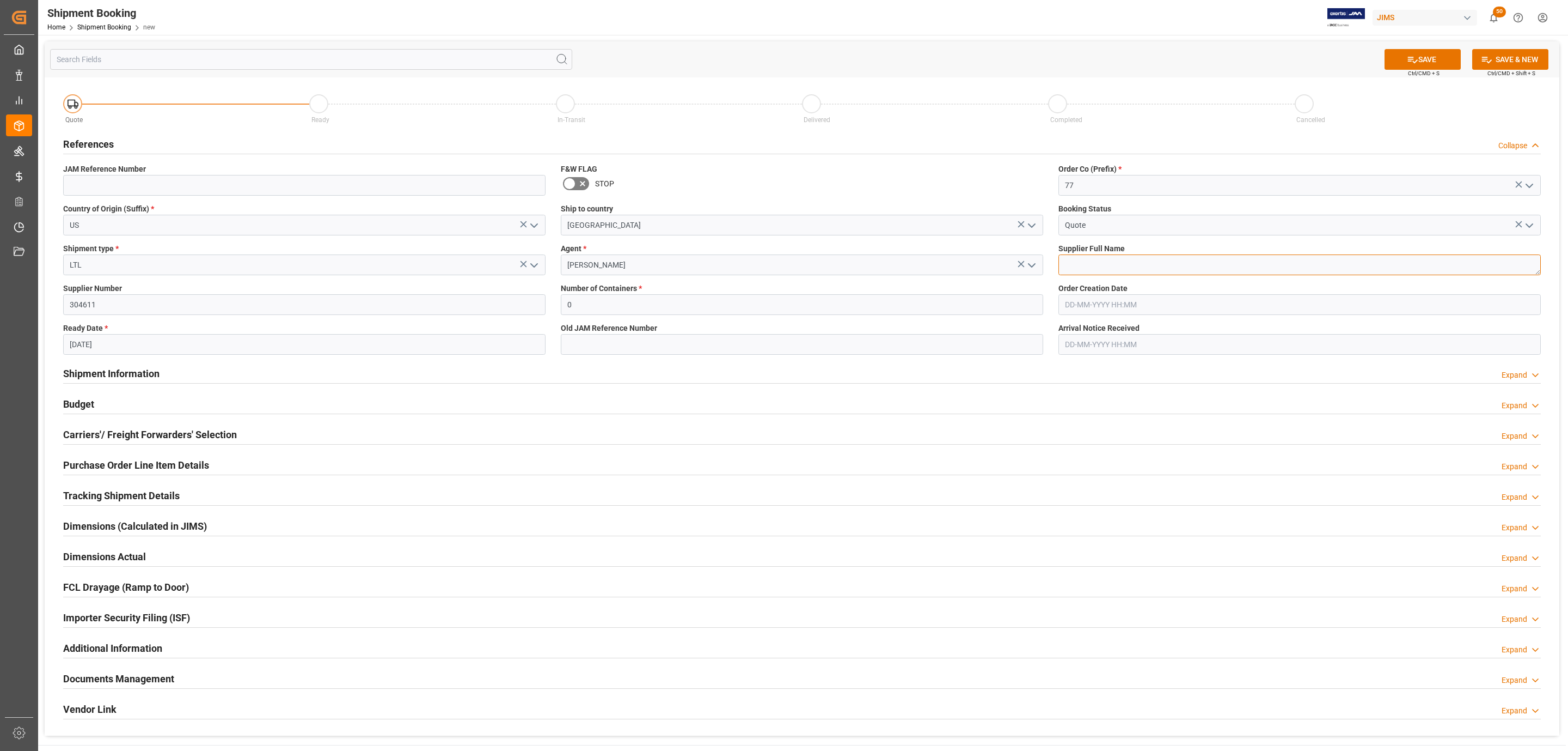
click at [1089, 262] on textarea at bounding box center [1300, 264] width 483 height 20
paste textarea "SoundTube Entertainment Inc."
type textarea "SoundTube Entertainment Inc."
click at [1427, 47] on div "SAVE Ctrl/CMD + S SAVE & NEW Ctrl/CMD + Shift + S" at bounding box center [802, 59] width 1515 height 36
click at [1429, 53] on button "SAVE" at bounding box center [1423, 59] width 76 height 20
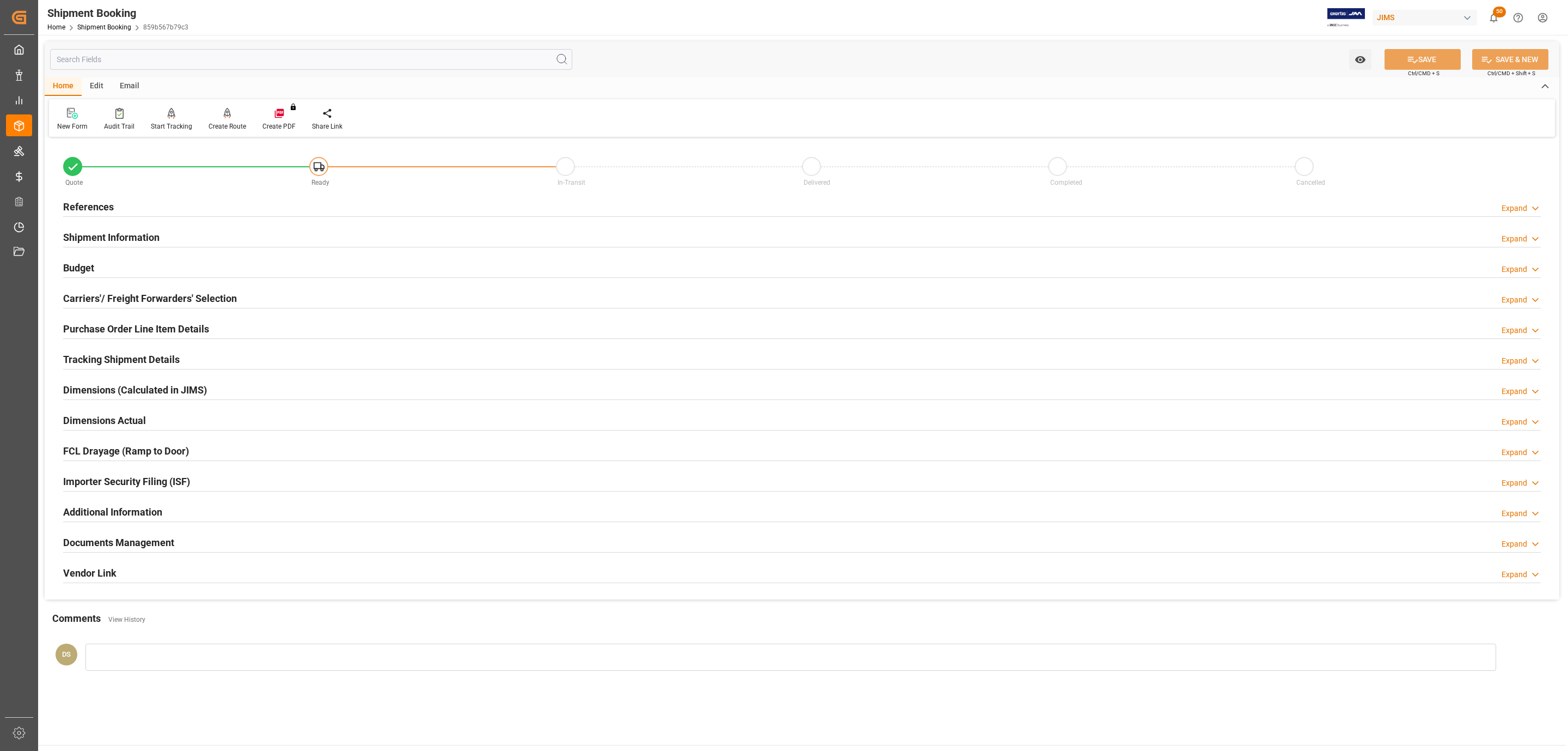
click at [170, 311] on div "Carriers'/ Freight Forwarders' Selection Expand" at bounding box center [802, 298] width 1493 height 31
click at [170, 308] on div "Carriers'/ Freight Forwarders' Selection" at bounding box center [150, 298] width 174 height 20
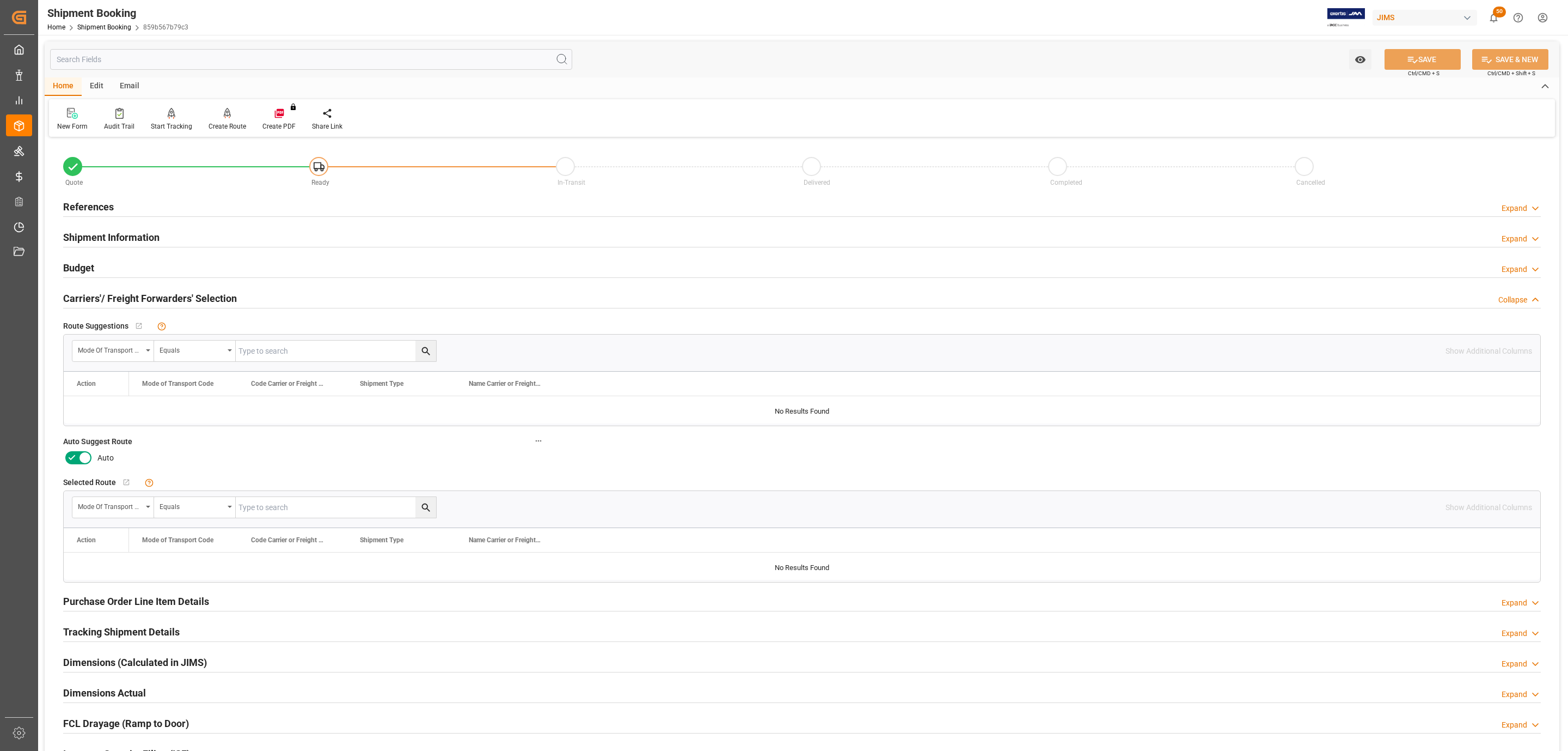
click at [79, 459] on icon at bounding box center [85, 457] width 13 height 13
click at [0, 0] on input "checkbox" at bounding box center [0, 0] width 0 height 0
click at [1420, 53] on button "SAVE" at bounding box center [1423, 59] width 76 height 20
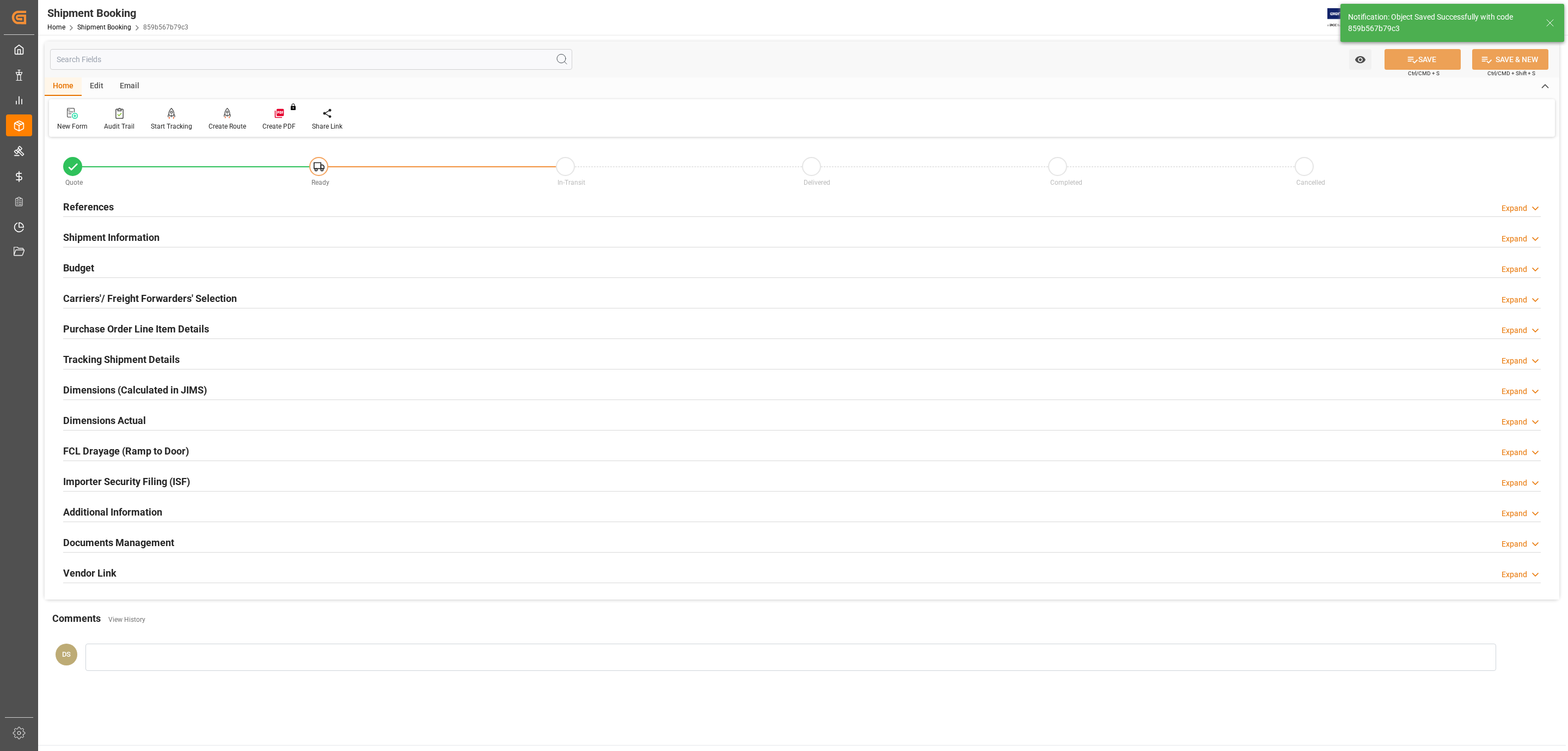
type input "Ready"
click at [93, 196] on div "References" at bounding box center [89, 206] width 51 height 20
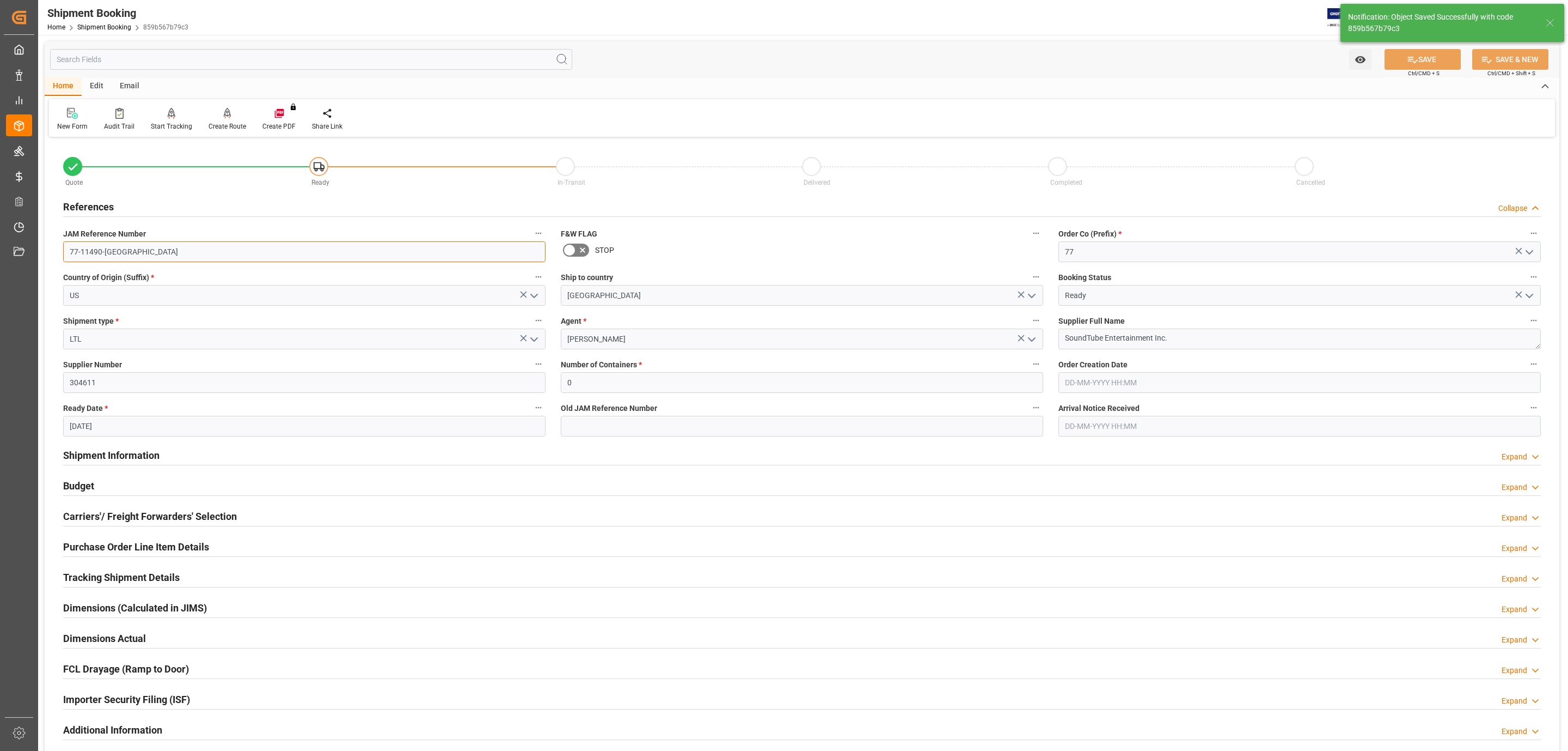
click at [103, 244] on input "77-11490-US" at bounding box center [305, 252] width 483 height 20
